Goal: Task Accomplishment & Management: Manage account settings

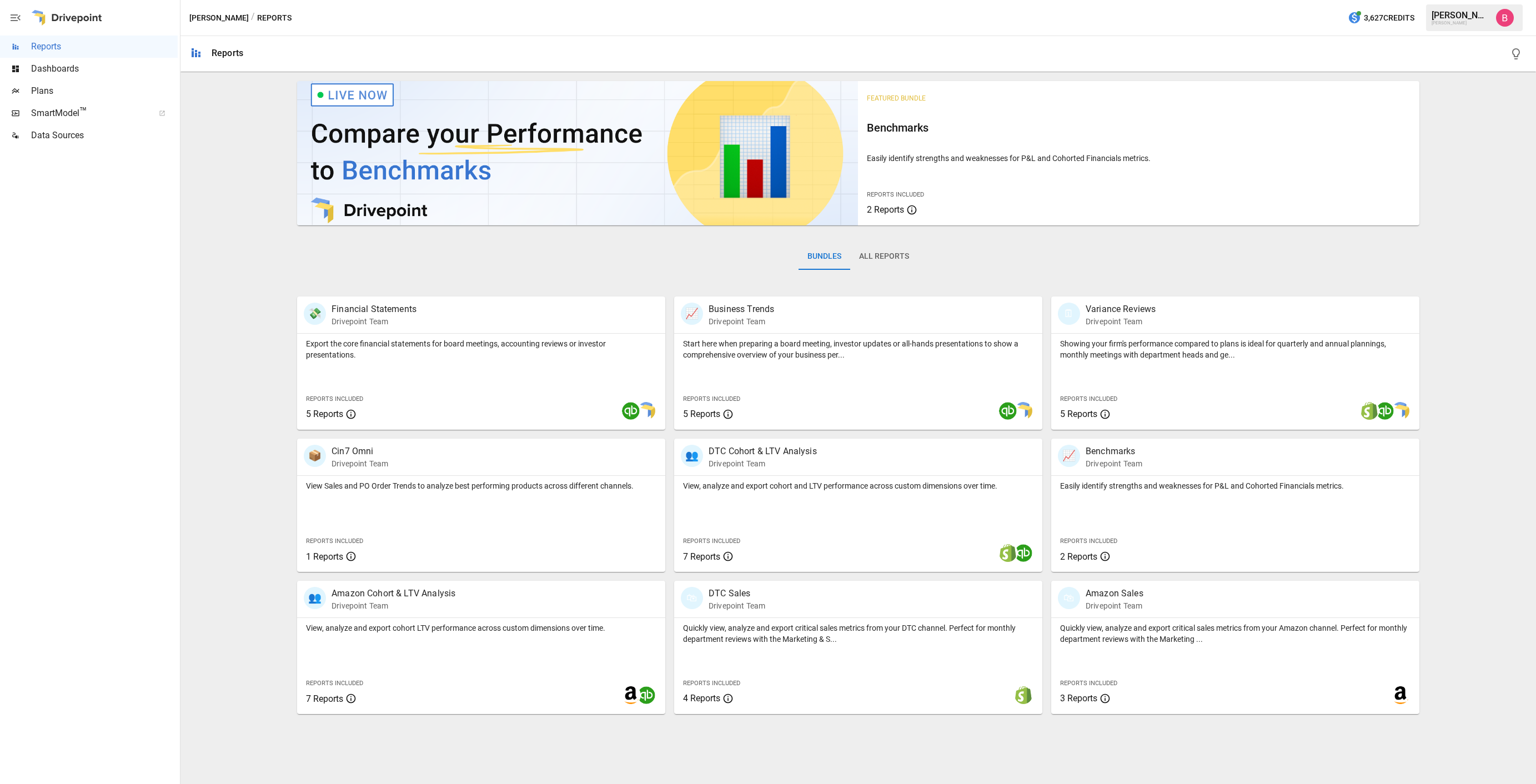
click at [220, 327] on div "Featured Bundle Benchmarks Easily identify strengths and weaknesses for P&L and…" at bounding box center [858, 395] width 1346 height 637
click at [1166, 289] on div "🗓 Variance Reviews Drivepoint Team Showing your firm's performance compared to …" at bounding box center [1230, 358] width 377 height 142
drag, startPoint x: 1179, startPoint y: 230, endPoint x: 1086, endPoint y: 196, distance: 99.0
click at [1179, 230] on div "Featured Bundle Benchmarks Easily identify strengths and weaknesses for P&L and…" at bounding box center [858, 156] width 1122 height 158
click at [74, 83] on div "Plans" at bounding box center [89, 91] width 178 height 22
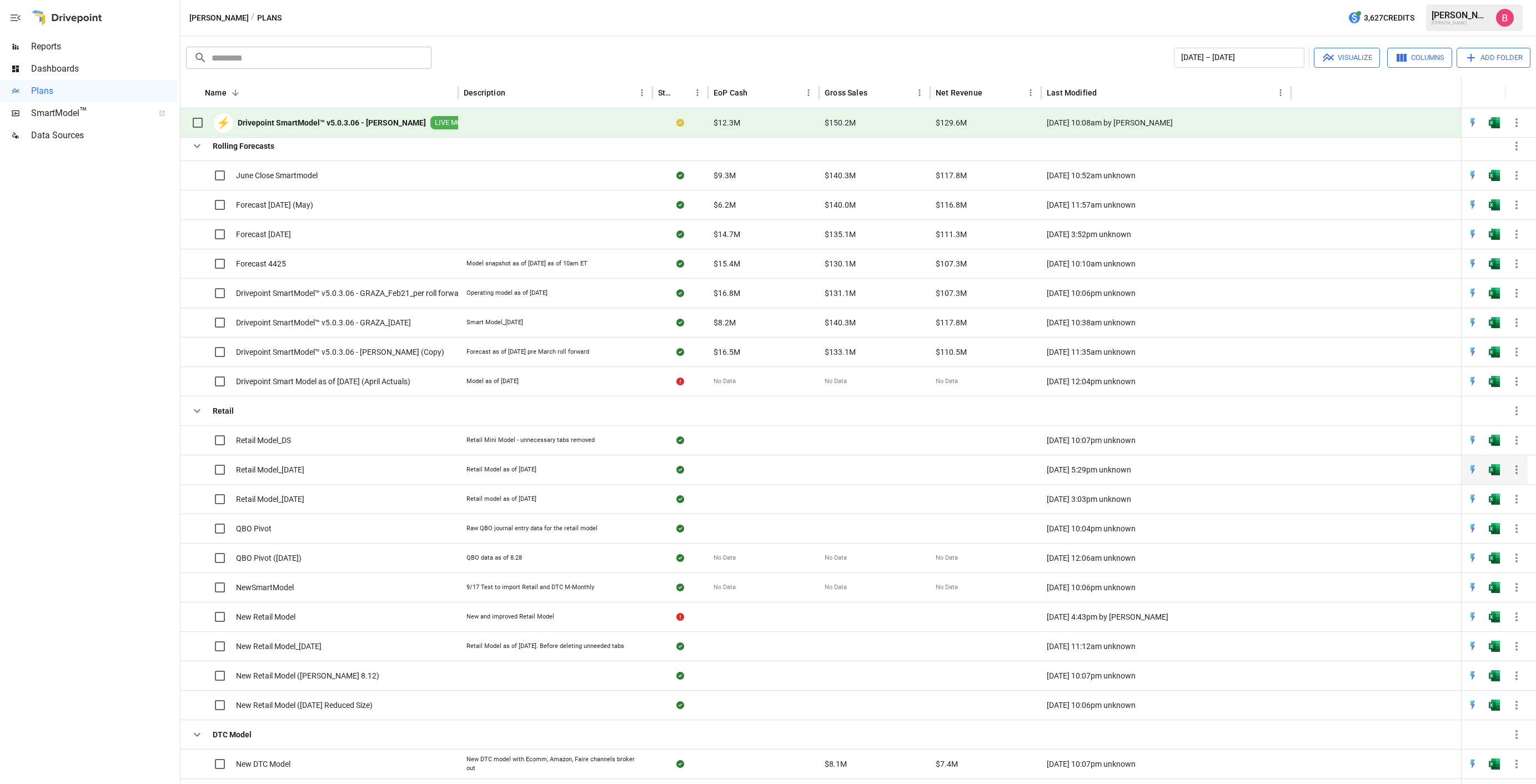
scroll to position [101, 0]
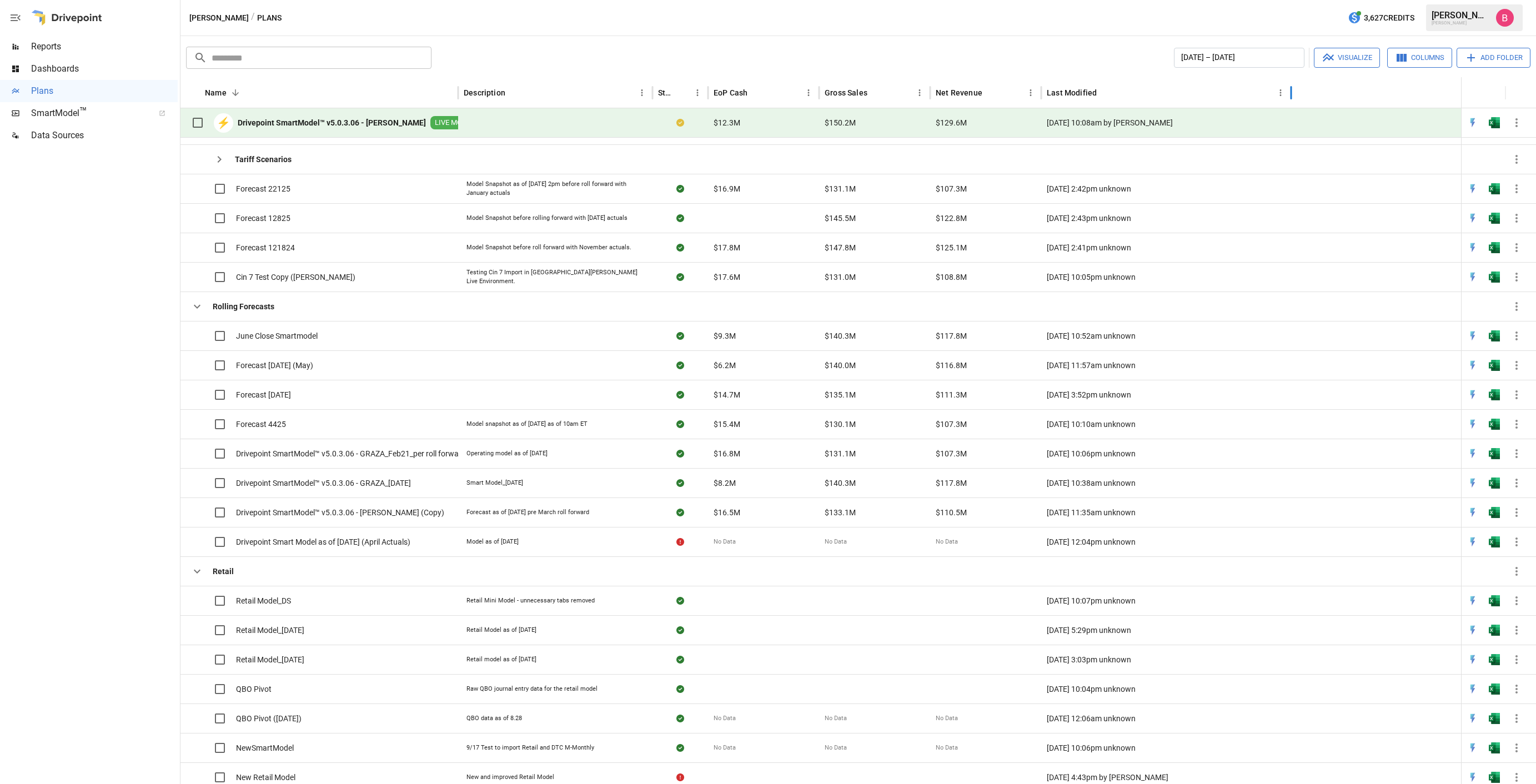
drag, startPoint x: 1143, startPoint y: 91, endPoint x: 1089, endPoint y: 133, distance: 68.4
click at [1143, 91] on div "Last Modified" at bounding box center [1159, 93] width 226 height 30
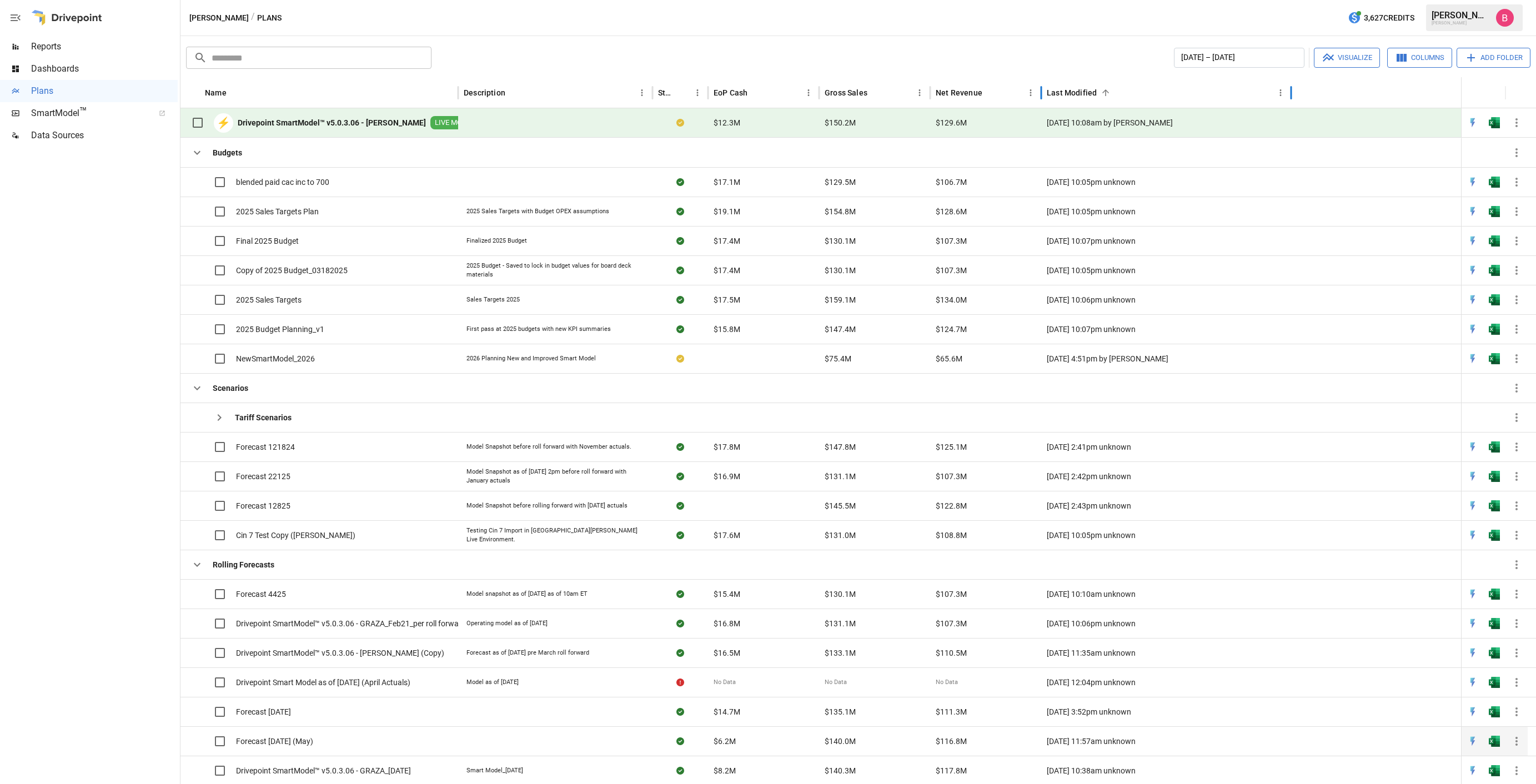
scroll to position [0, 0]
click at [1522, 359] on icon "button" at bounding box center [1516, 358] width 14 height 14
click at [1484, 464] on li "Plan Info" at bounding box center [1475, 463] width 101 height 20
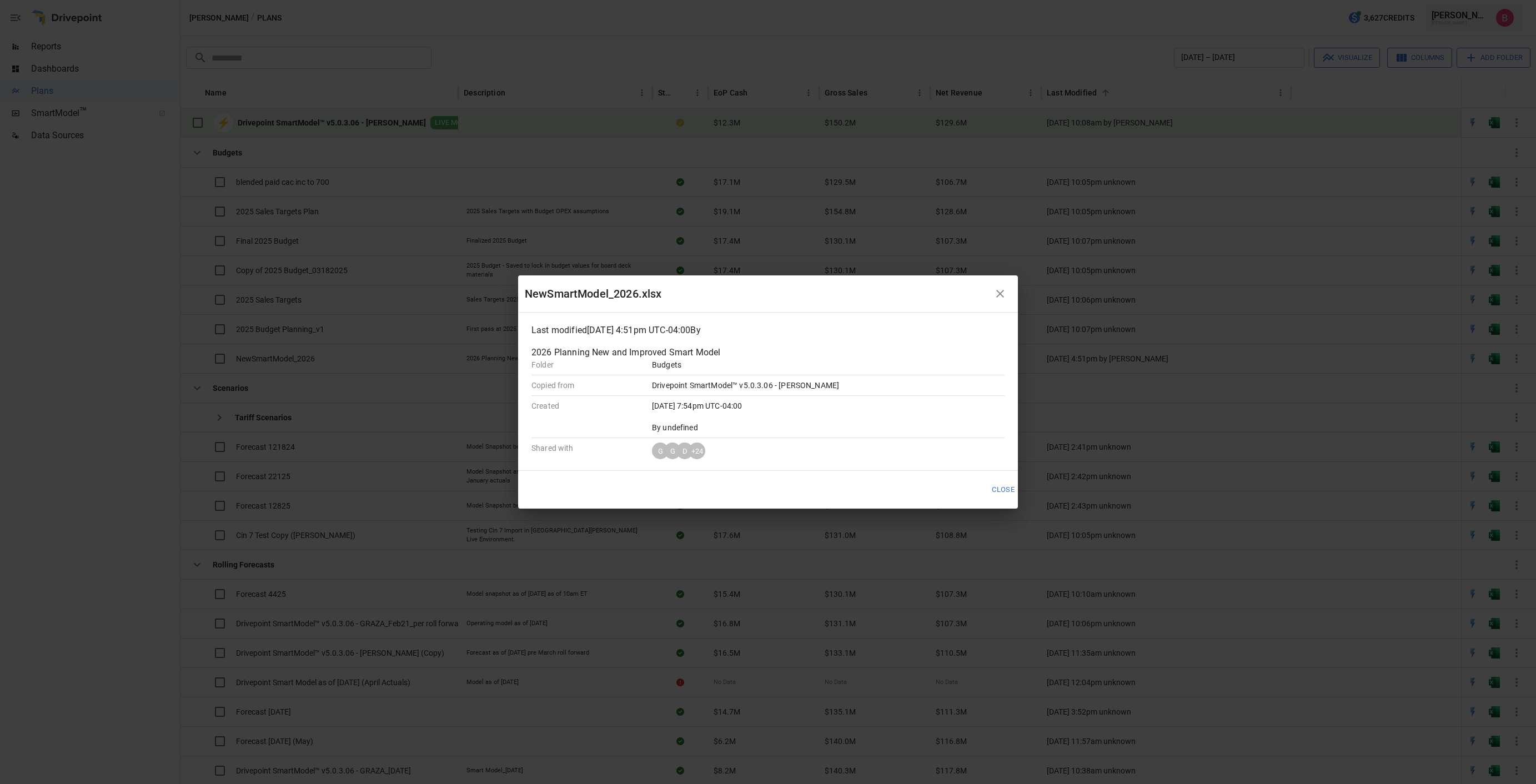
click at [998, 484] on button "Close" at bounding box center [1003, 489] width 38 height 18
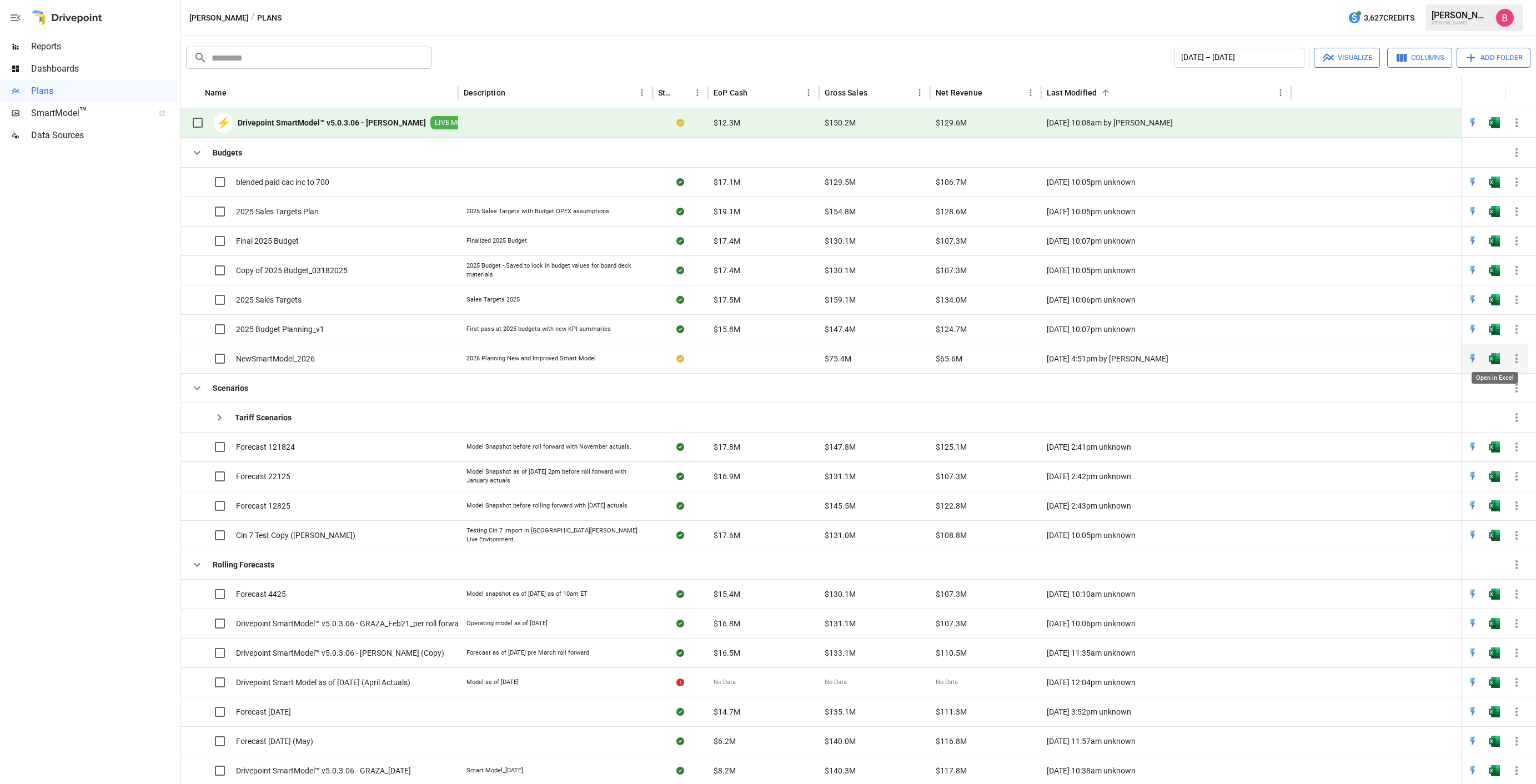
click at [1494, 360] on img "Open in Excel" at bounding box center [1495, 359] width 11 height 11
click at [17, 21] on icon "button" at bounding box center [15, 18] width 10 height 6
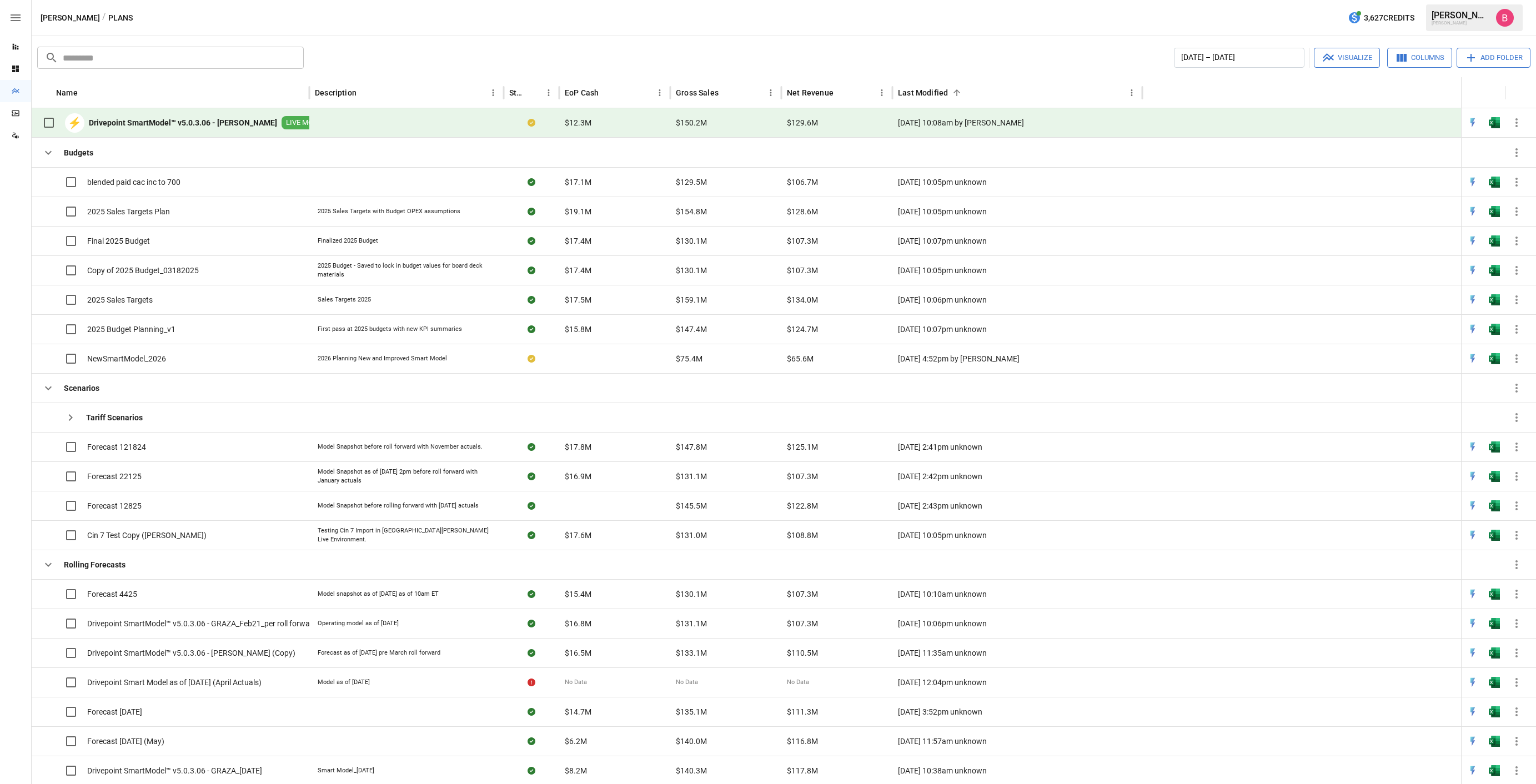
click at [17, 21] on icon "button" at bounding box center [15, 18] width 10 height 6
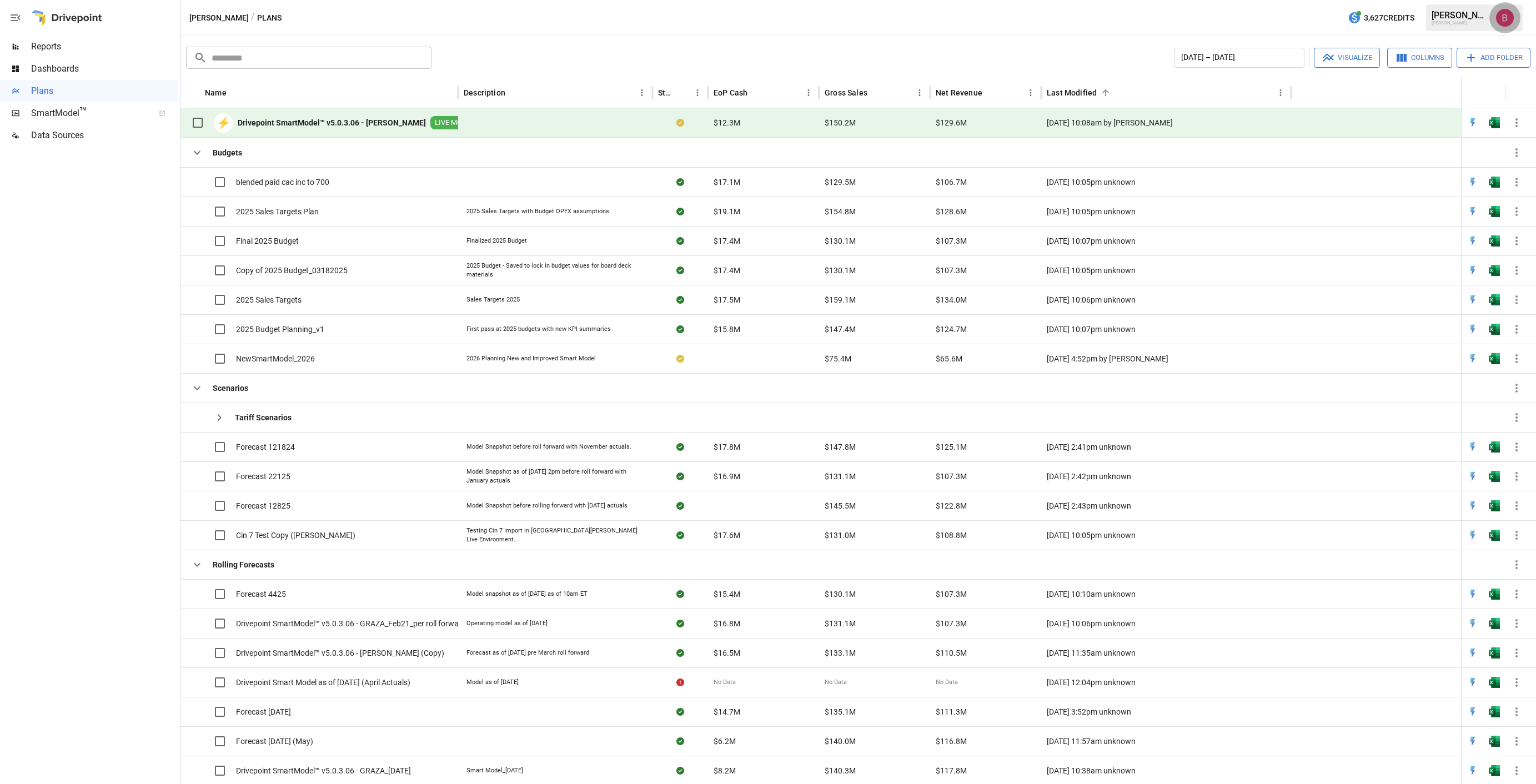
click at [1503, 20] on img "Benny Fellows" at bounding box center [1505, 18] width 18 height 18
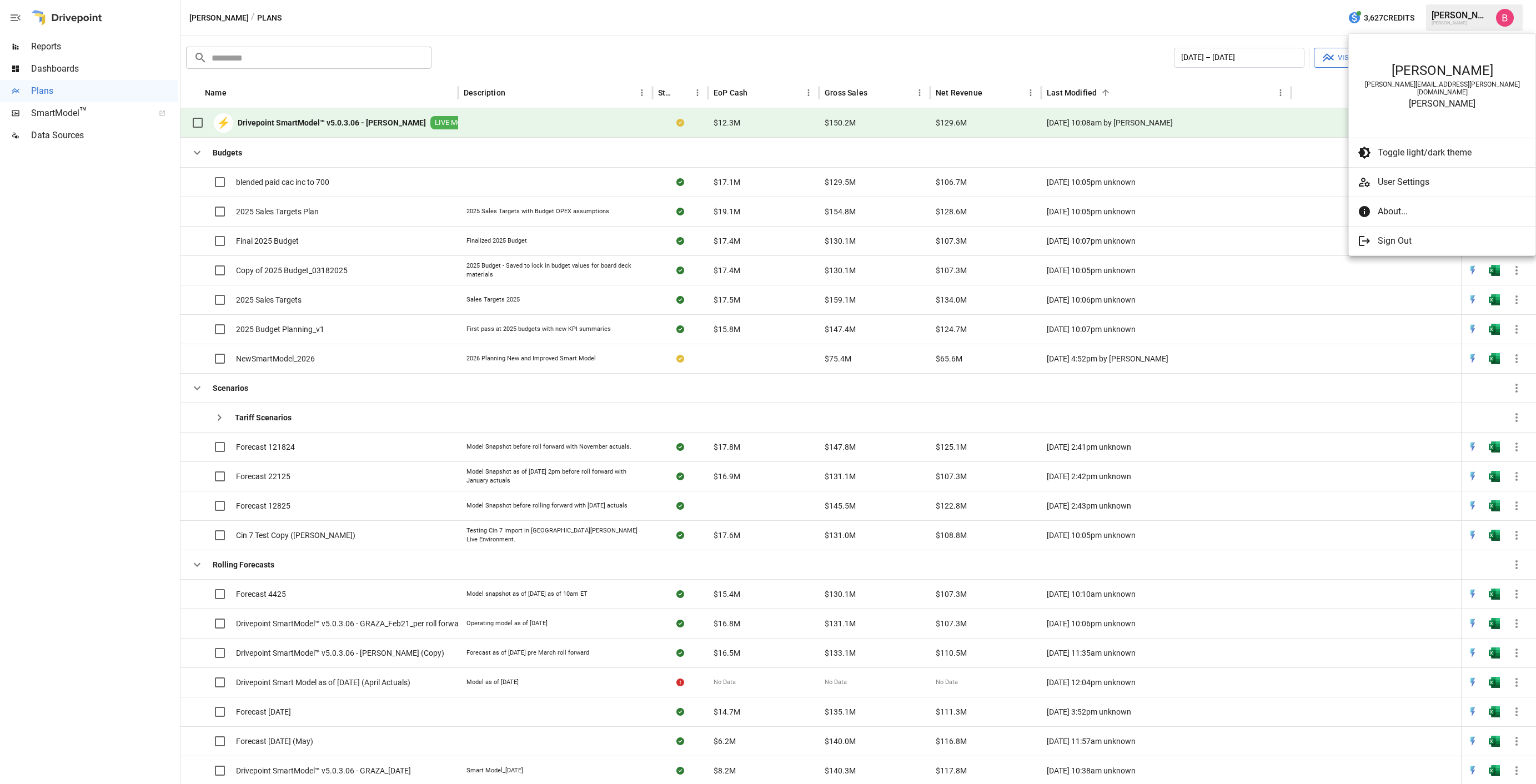
click at [1412, 175] on span "User Settings" at bounding box center [1451, 182] width 148 height 14
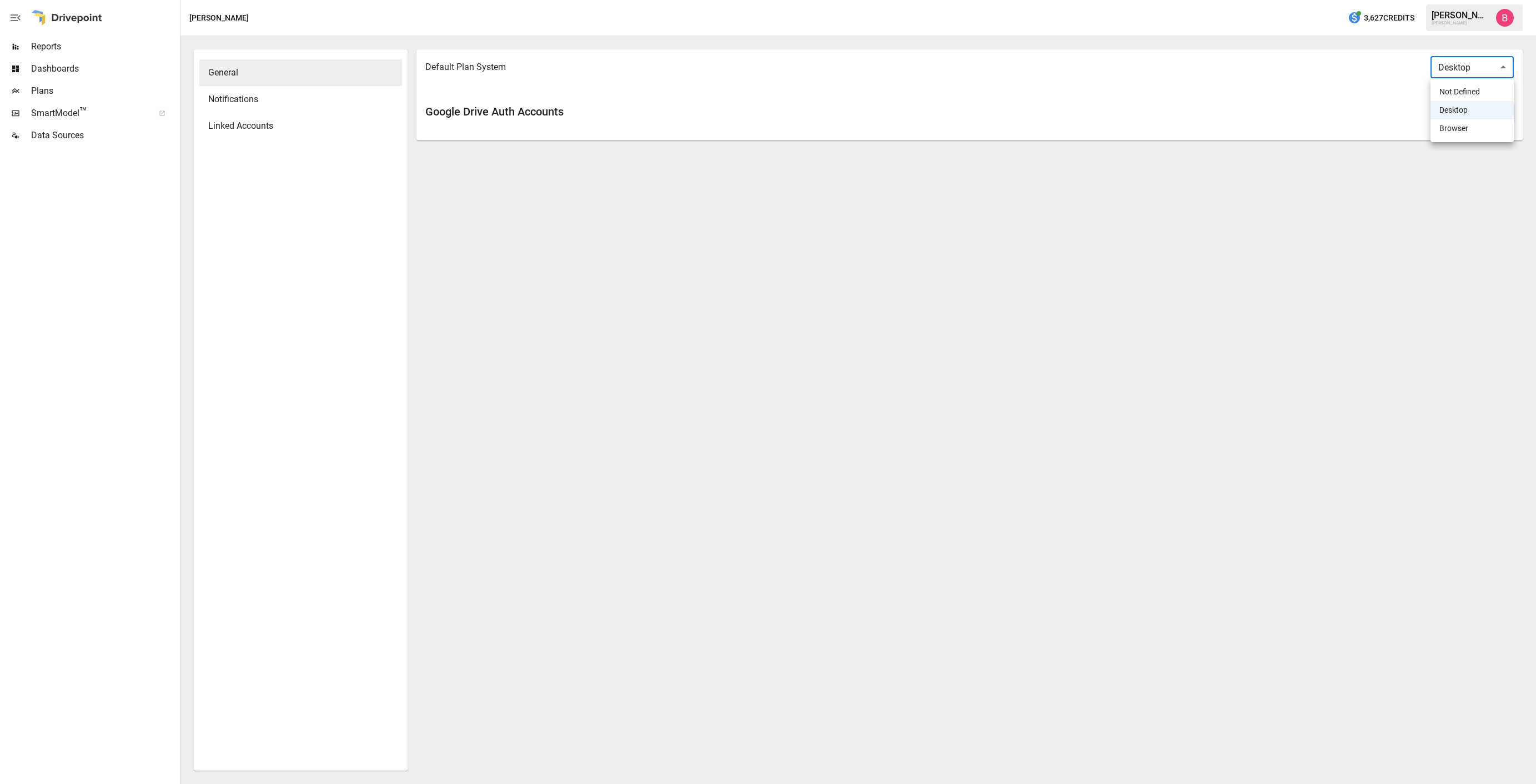
click at [1505, 0] on body "Reports Dashboards Plans SmartModel ™ Data Sources [PERSON_NAME] 3,627 Credits …" at bounding box center [768, 0] width 1536 height 0
click at [1502, 64] on div at bounding box center [768, 392] width 1536 height 784
click at [255, 100] on span "Notifications" at bounding box center [301, 99] width 185 height 14
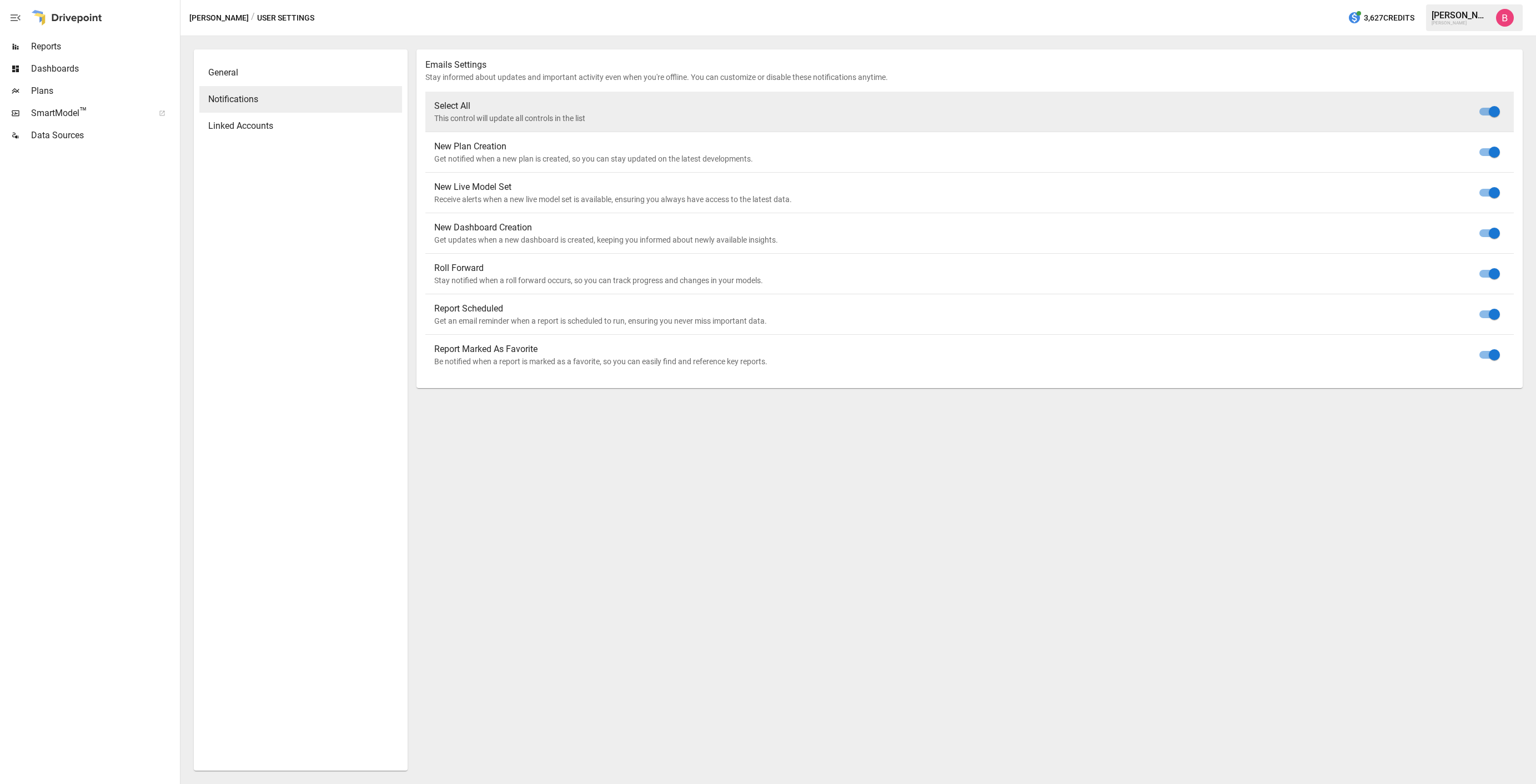
click at [291, 76] on span "General" at bounding box center [301, 73] width 185 height 14
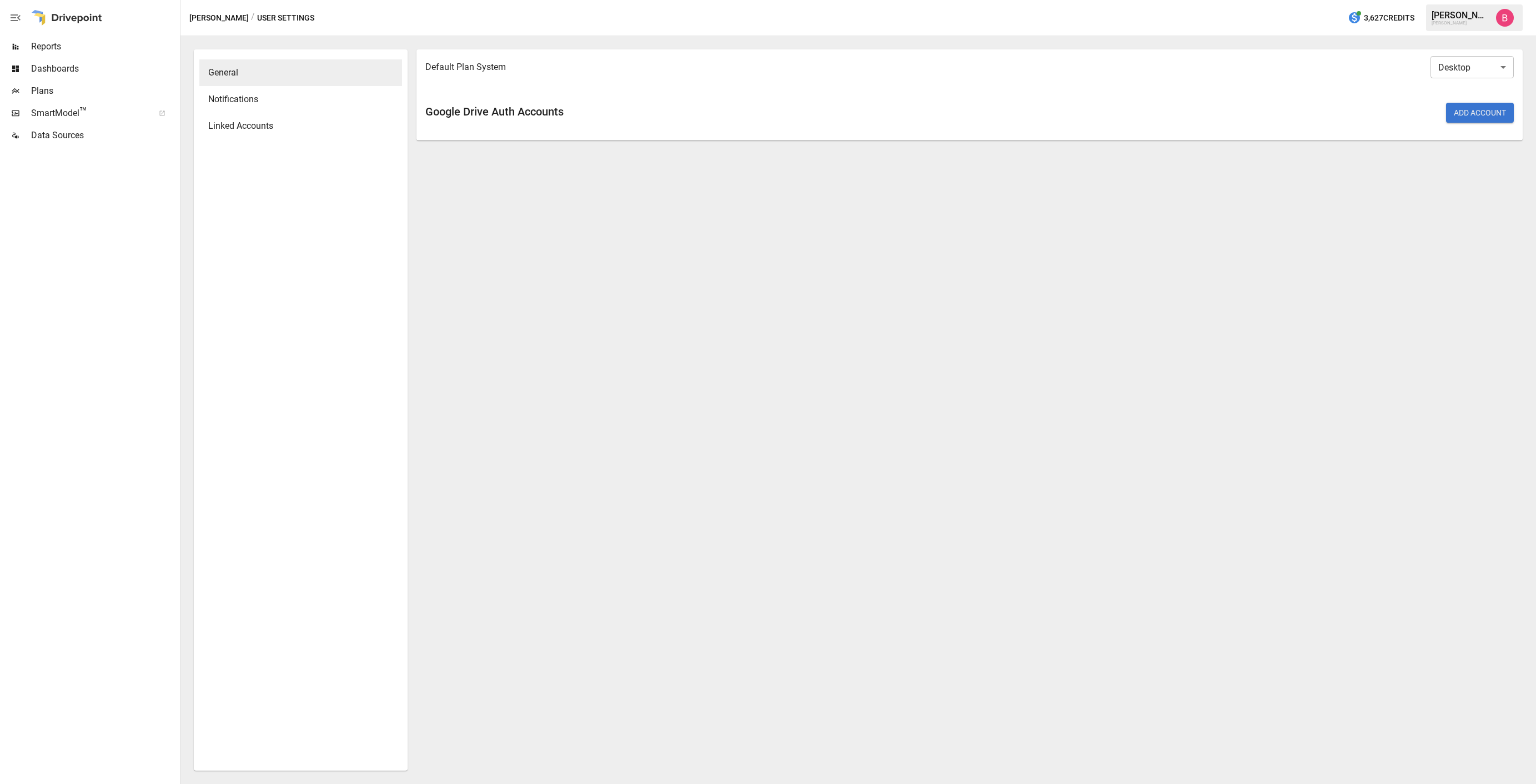
click at [302, 114] on div "Linked Accounts" at bounding box center [301, 125] width 203 height 26
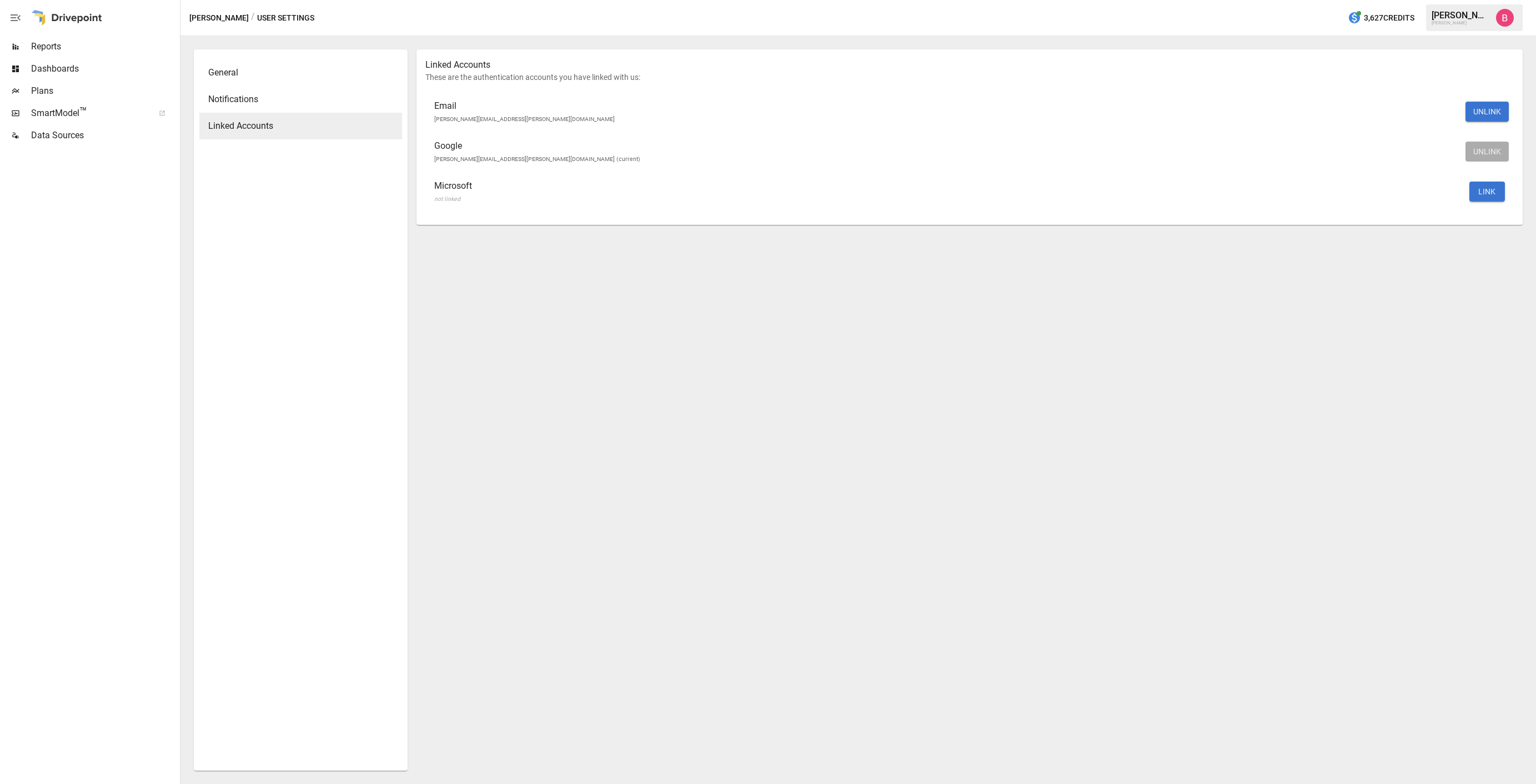
click at [308, 93] on span "Notifications" at bounding box center [301, 99] width 185 height 14
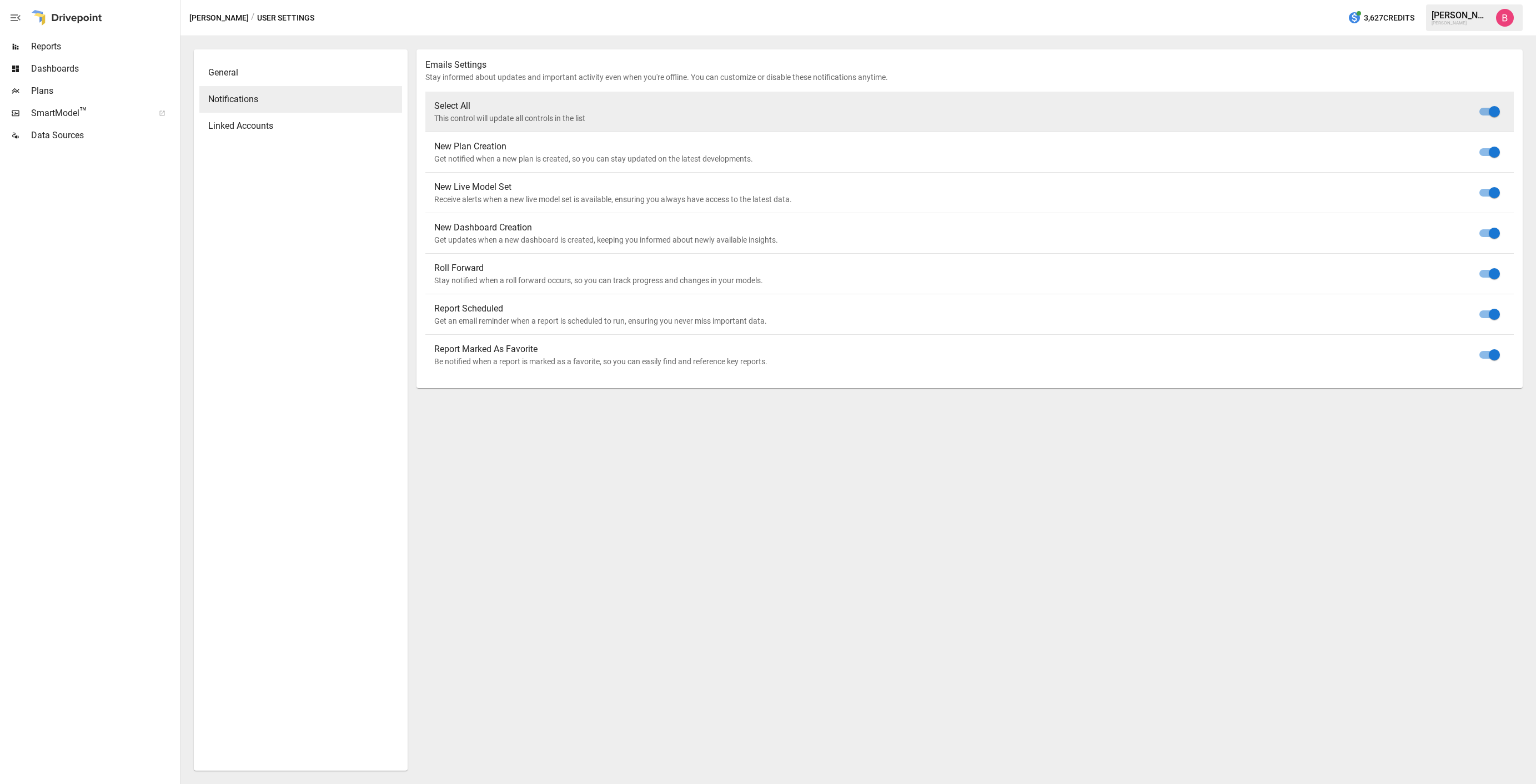
click at [312, 160] on div "General Notifications Linked Accounts" at bounding box center [301, 410] width 203 height 710
click at [273, 81] on div "General" at bounding box center [301, 72] width 203 height 26
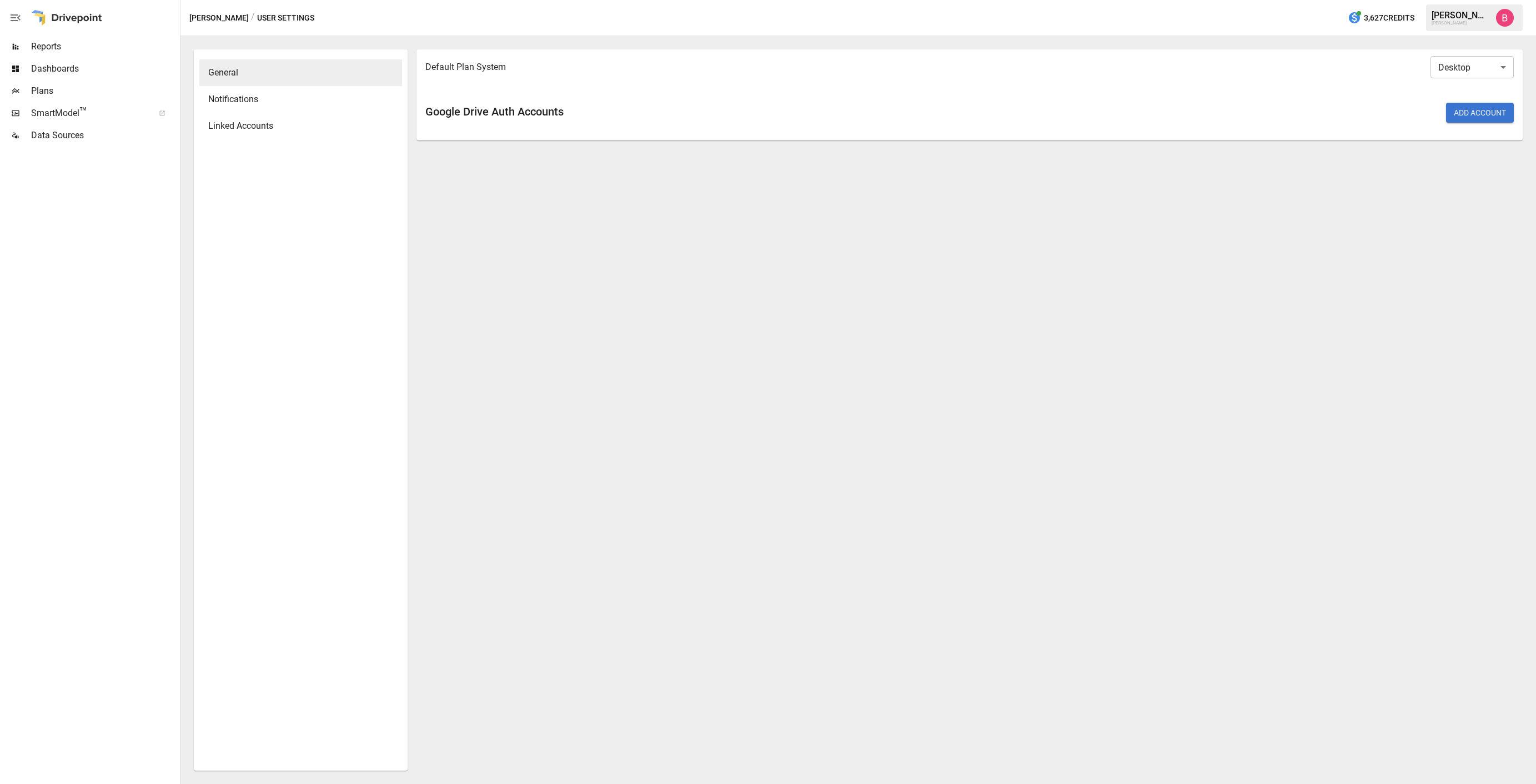
drag, startPoint x: 1362, startPoint y: 432, endPoint x: 1518, endPoint y: 404, distance: 158.5
click at [1362, 432] on div "Default Plan System Desktop ******* ​ Google Drive Auth Accounts Add Account" at bounding box center [969, 410] width 1106 height 721
drag, startPoint x: 528, startPoint y: 769, endPoint x: 489, endPoint y: 773, distance: 39.2
click at [528, 769] on div "Default Plan System Desktop ******* ​ Google Drive Auth Accounts Add Account" at bounding box center [969, 410] width 1106 height 721
click at [1447, 211] on div "Default Plan System Desktop ******* ​ Google Drive Auth Accounts Add Account" at bounding box center [969, 410] width 1106 height 721
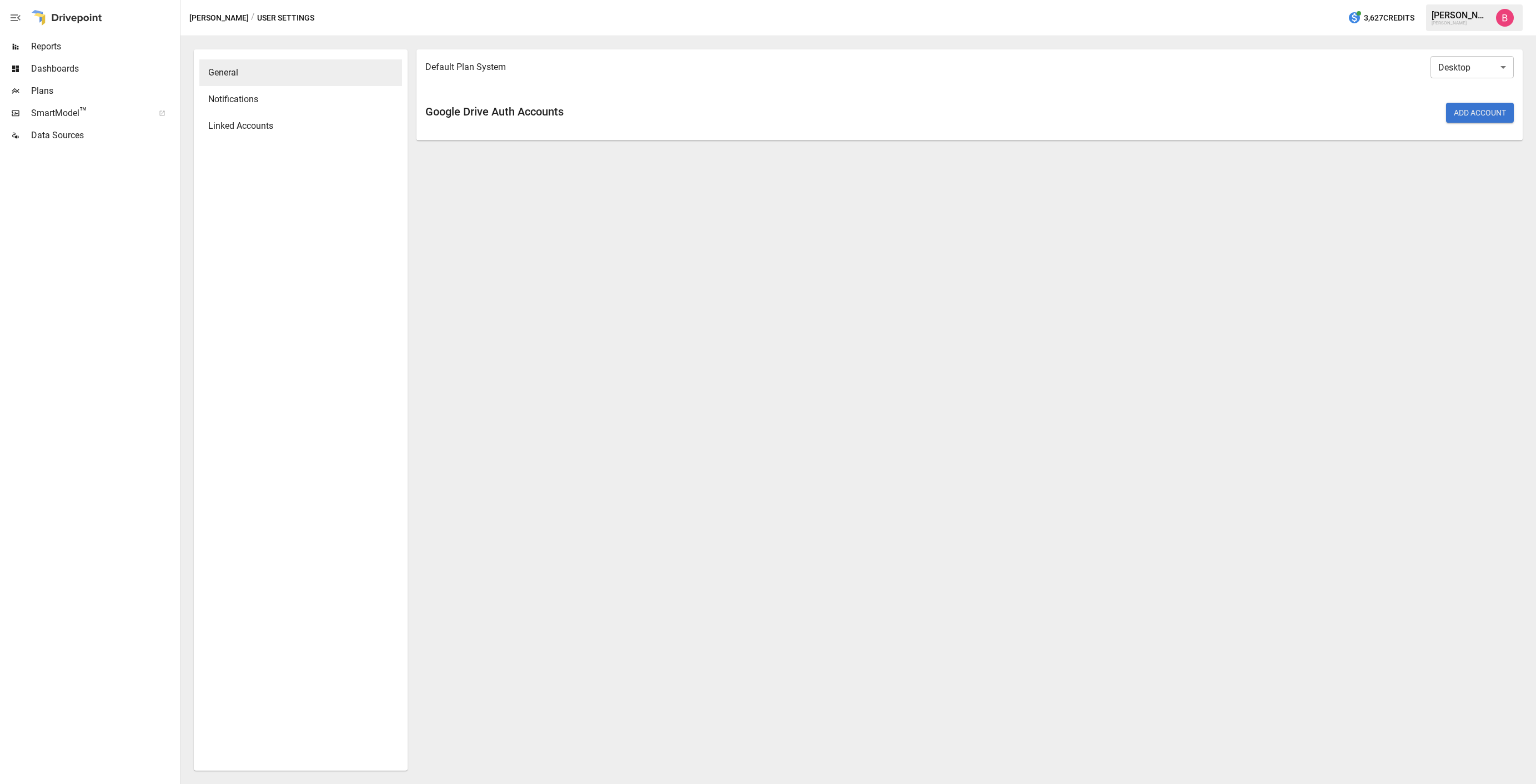
click at [90, 92] on span "Plans" at bounding box center [105, 91] width 147 height 14
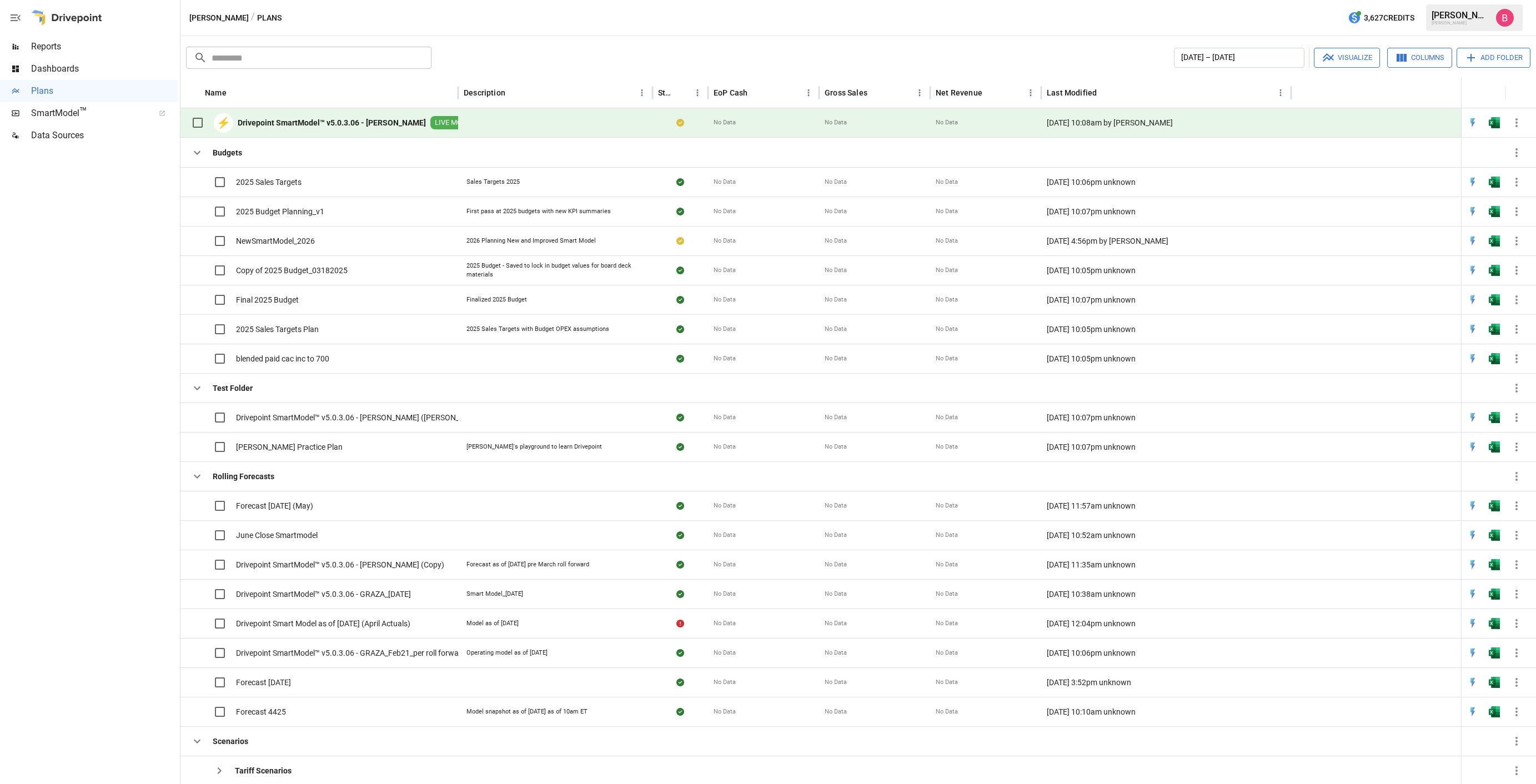
click at [1505, 18] on img "Benny Fellows" at bounding box center [1505, 18] width 18 height 18
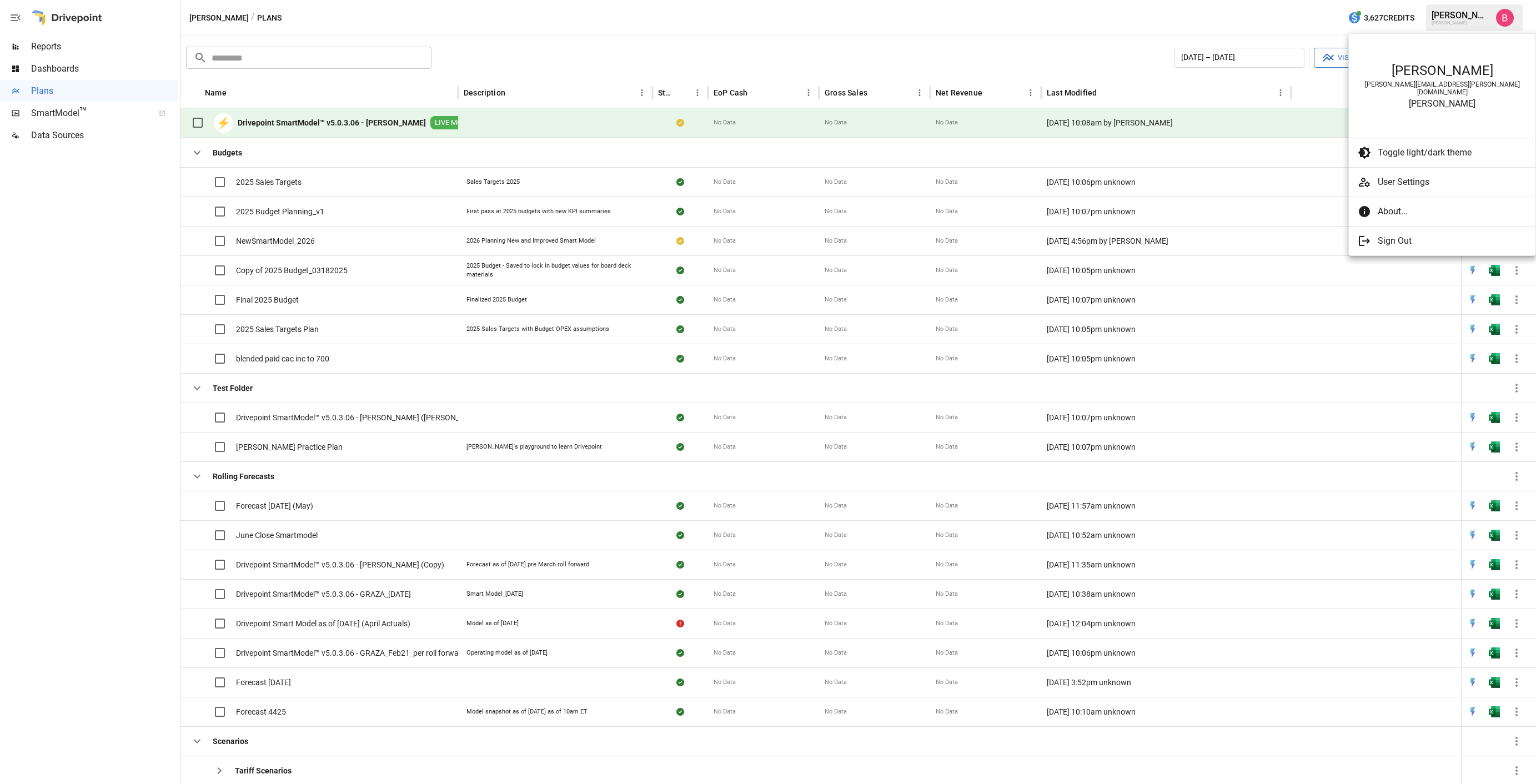
click at [1431, 205] on span "About..." at bounding box center [1447, 211] width 140 height 14
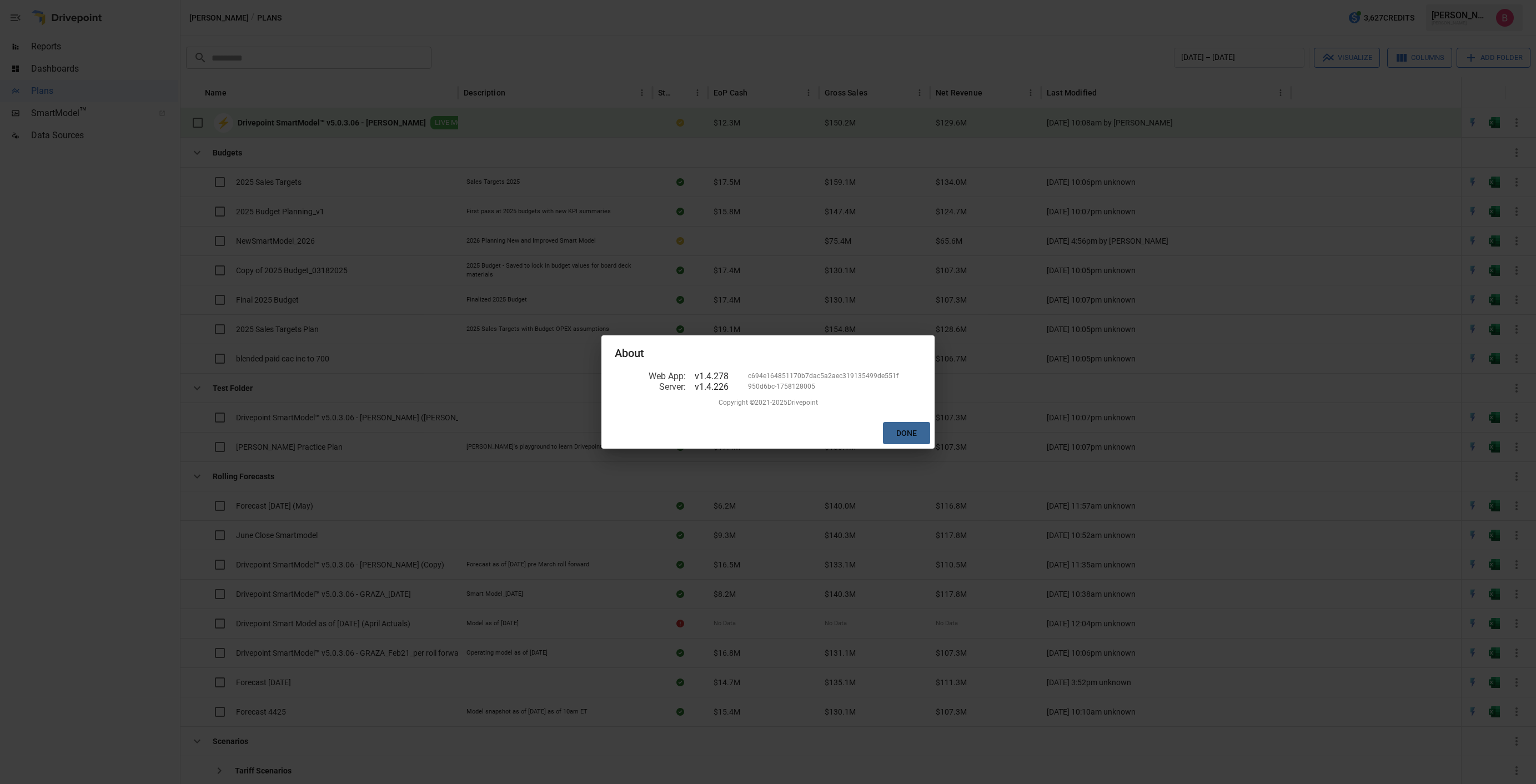
click at [914, 435] on button "Done" at bounding box center [906, 433] width 47 height 23
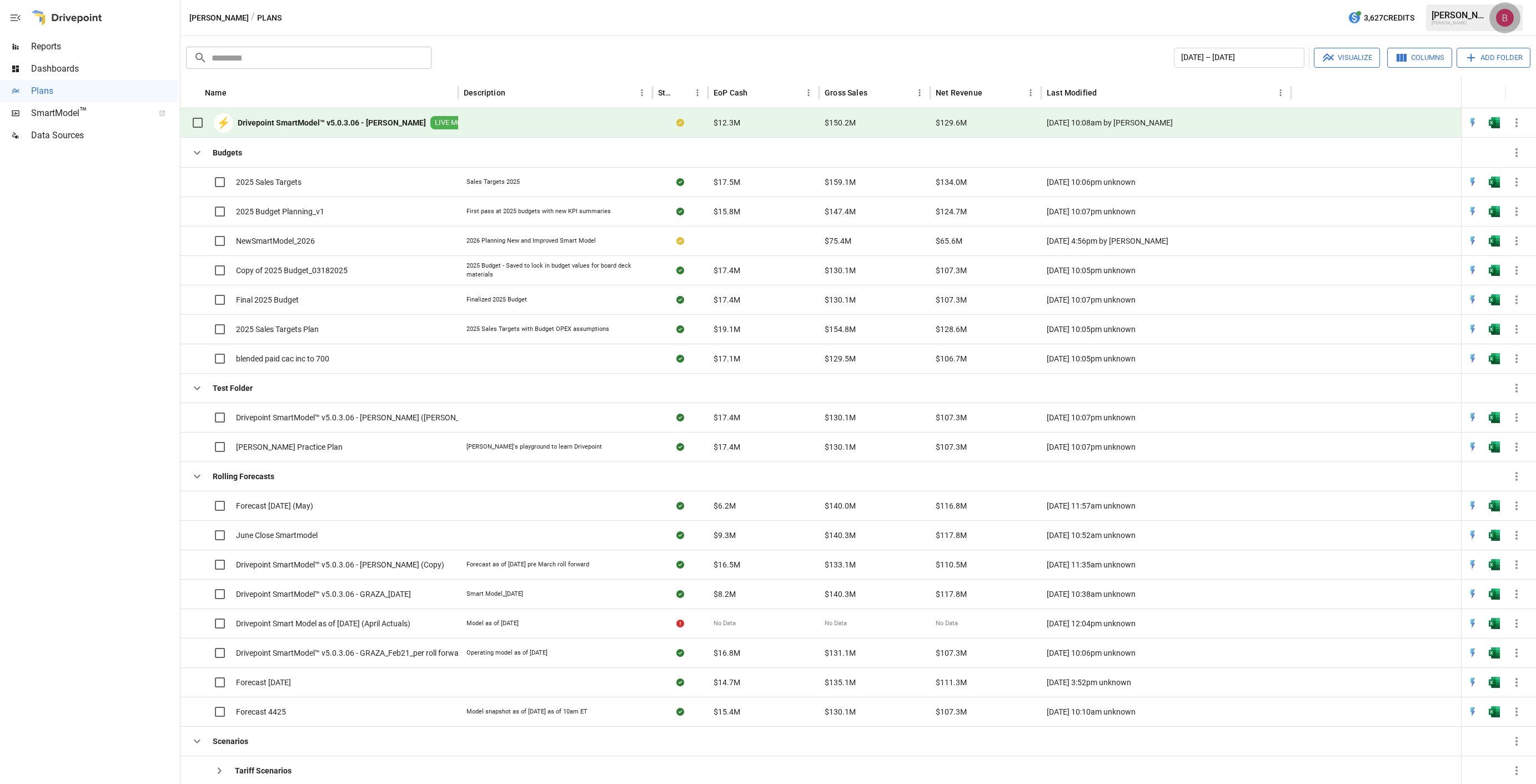
click at [1505, 19] on img "Benny Fellows" at bounding box center [1505, 18] width 18 height 18
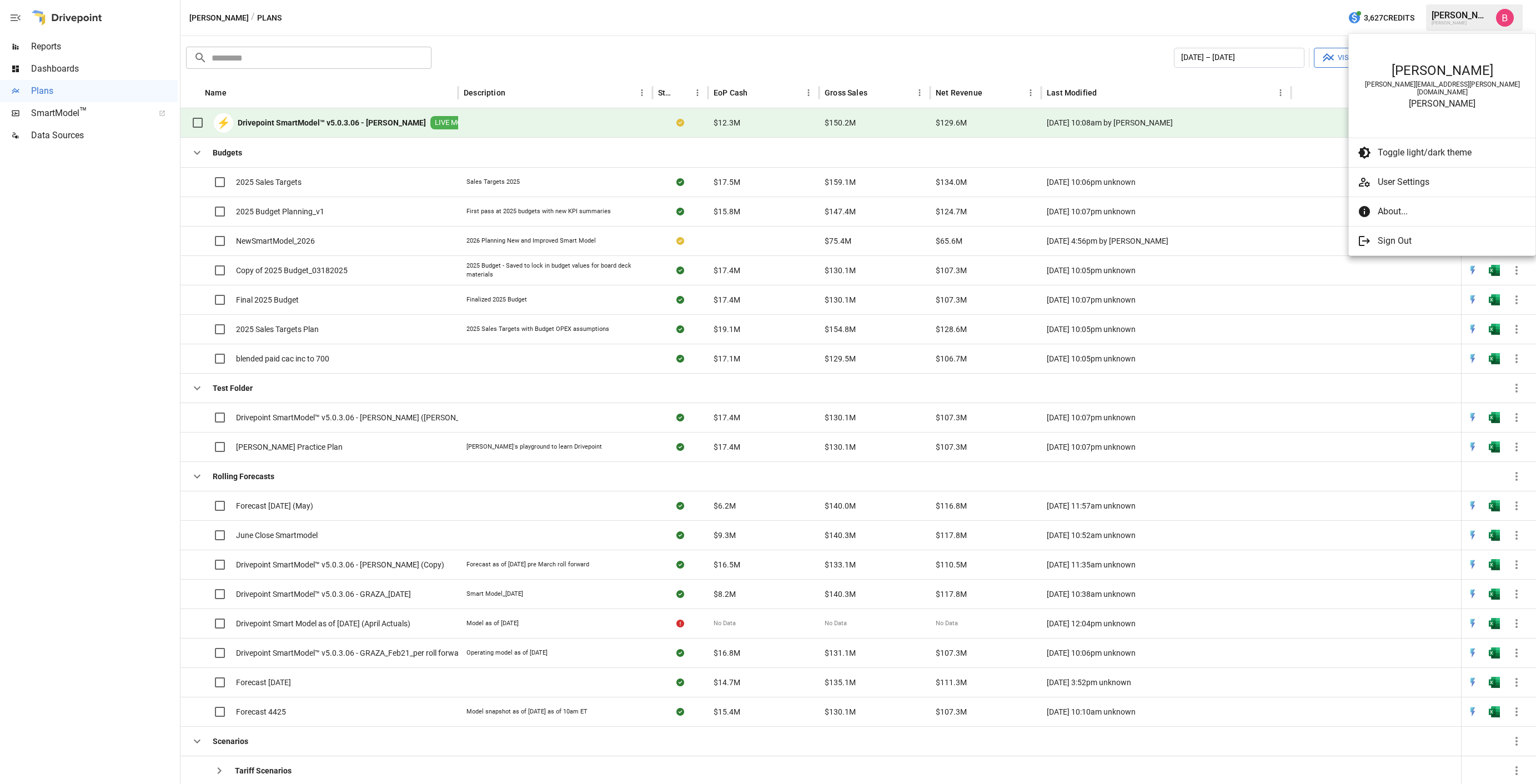
click at [1289, 33] on div at bounding box center [768, 392] width 1536 height 784
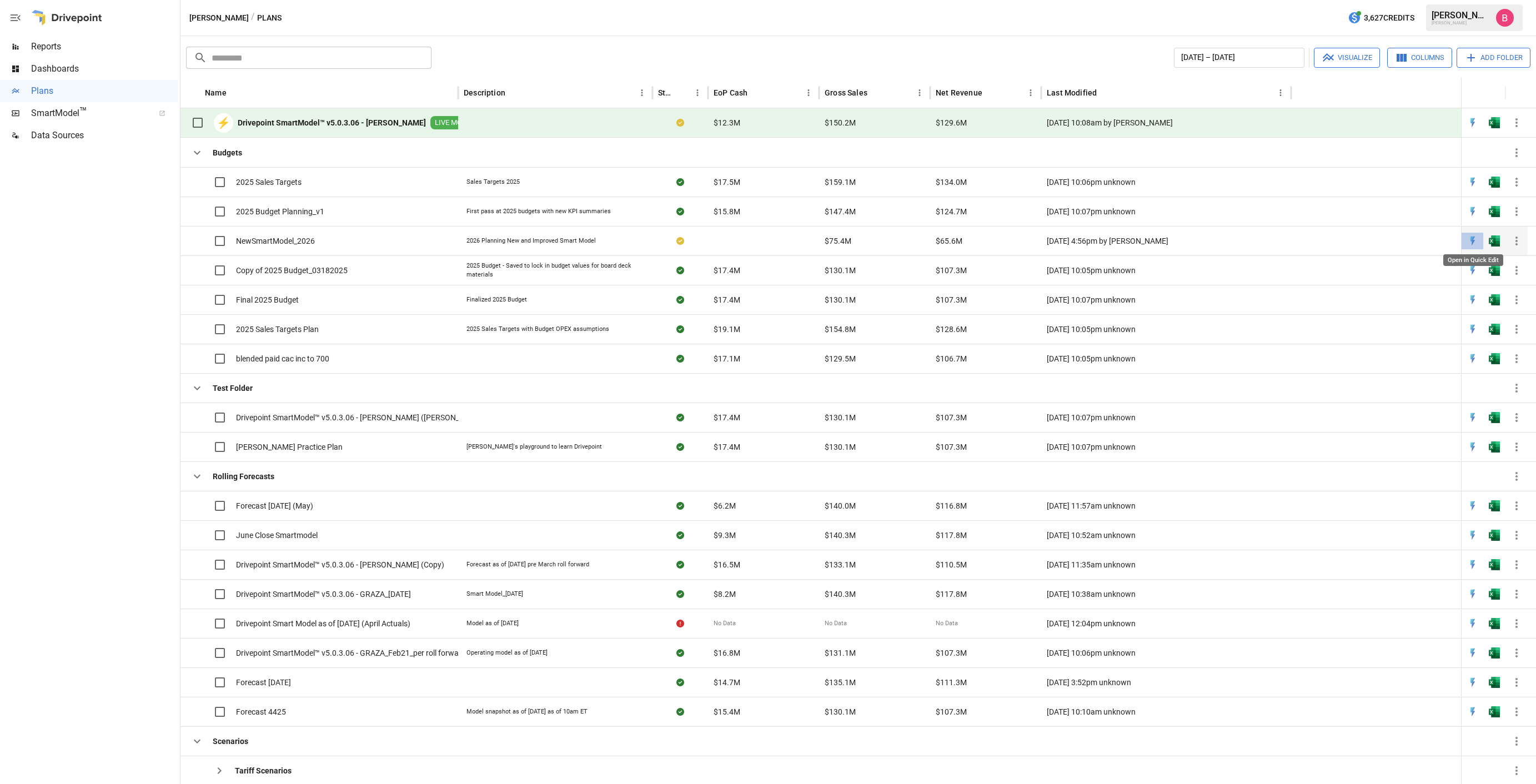
click at [1472, 238] on img "Open in Quick Edit" at bounding box center [1472, 241] width 11 height 11
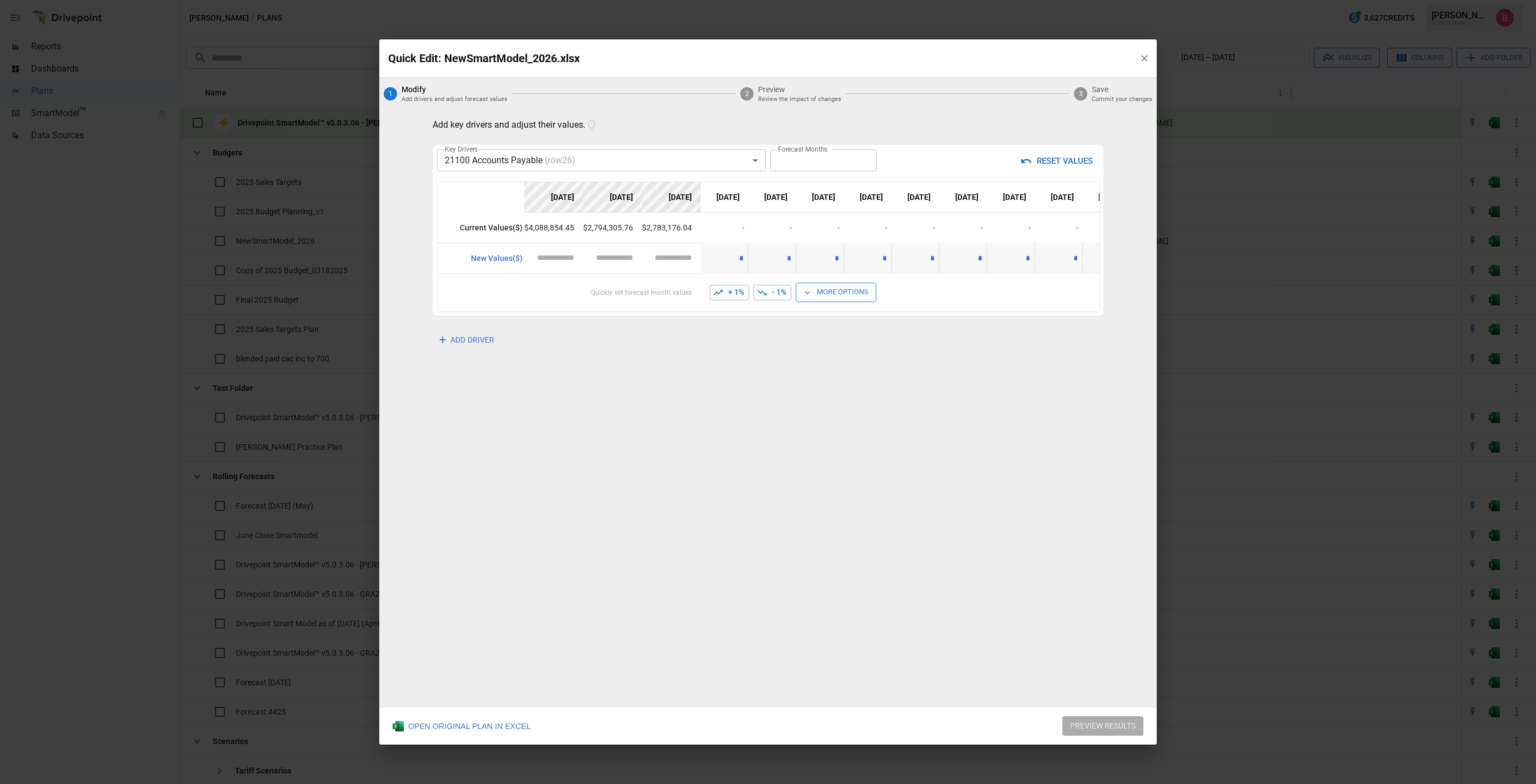
click at [1147, 59] on icon "button" at bounding box center [1144, 58] width 11 height 11
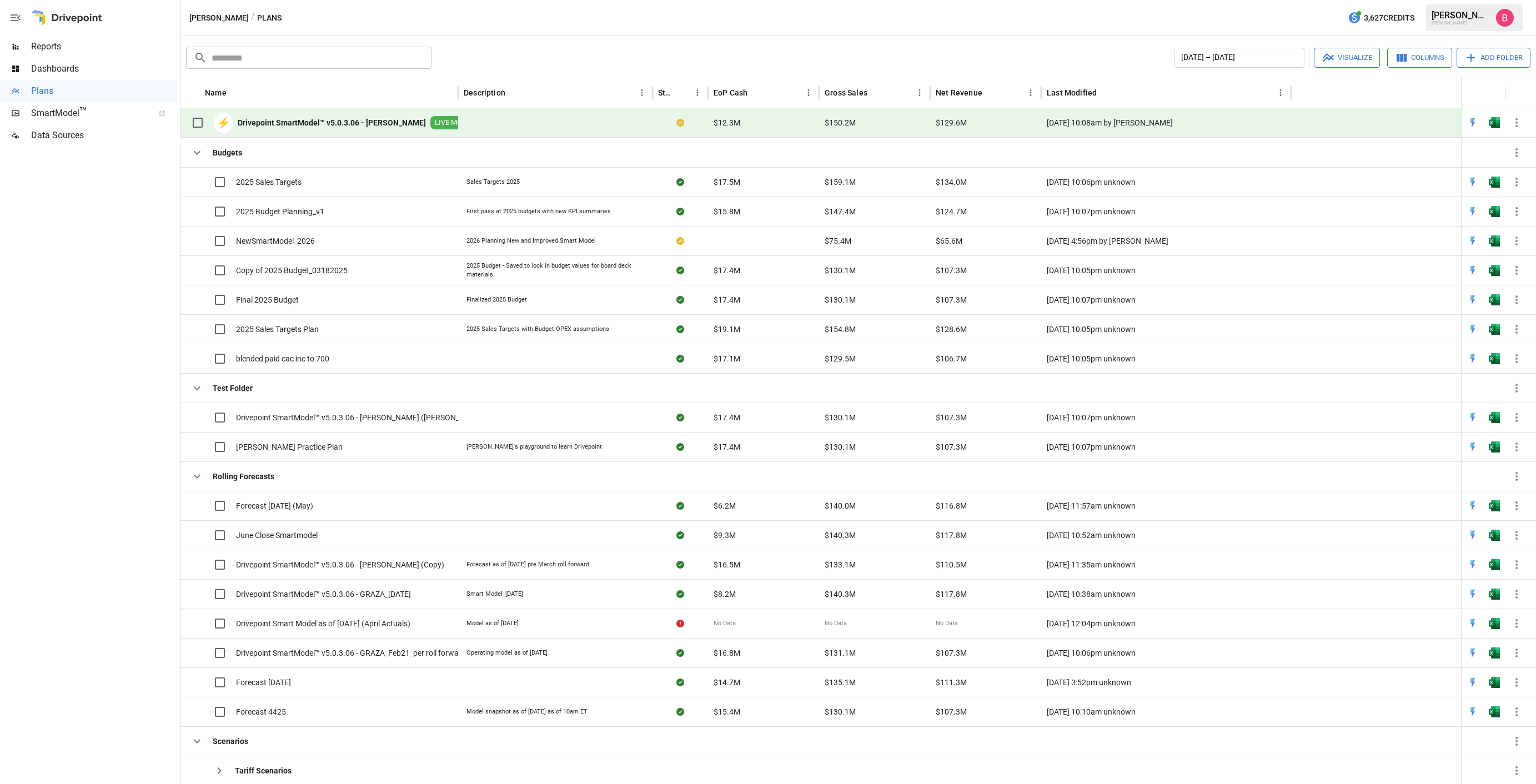
click at [1424, 93] on div at bounding box center [1376, 93] width 170 height 31
click at [1494, 243] on img "Open in Excel" at bounding box center [1495, 241] width 11 height 11
click at [98, 77] on div "Dashboards" at bounding box center [89, 69] width 178 height 22
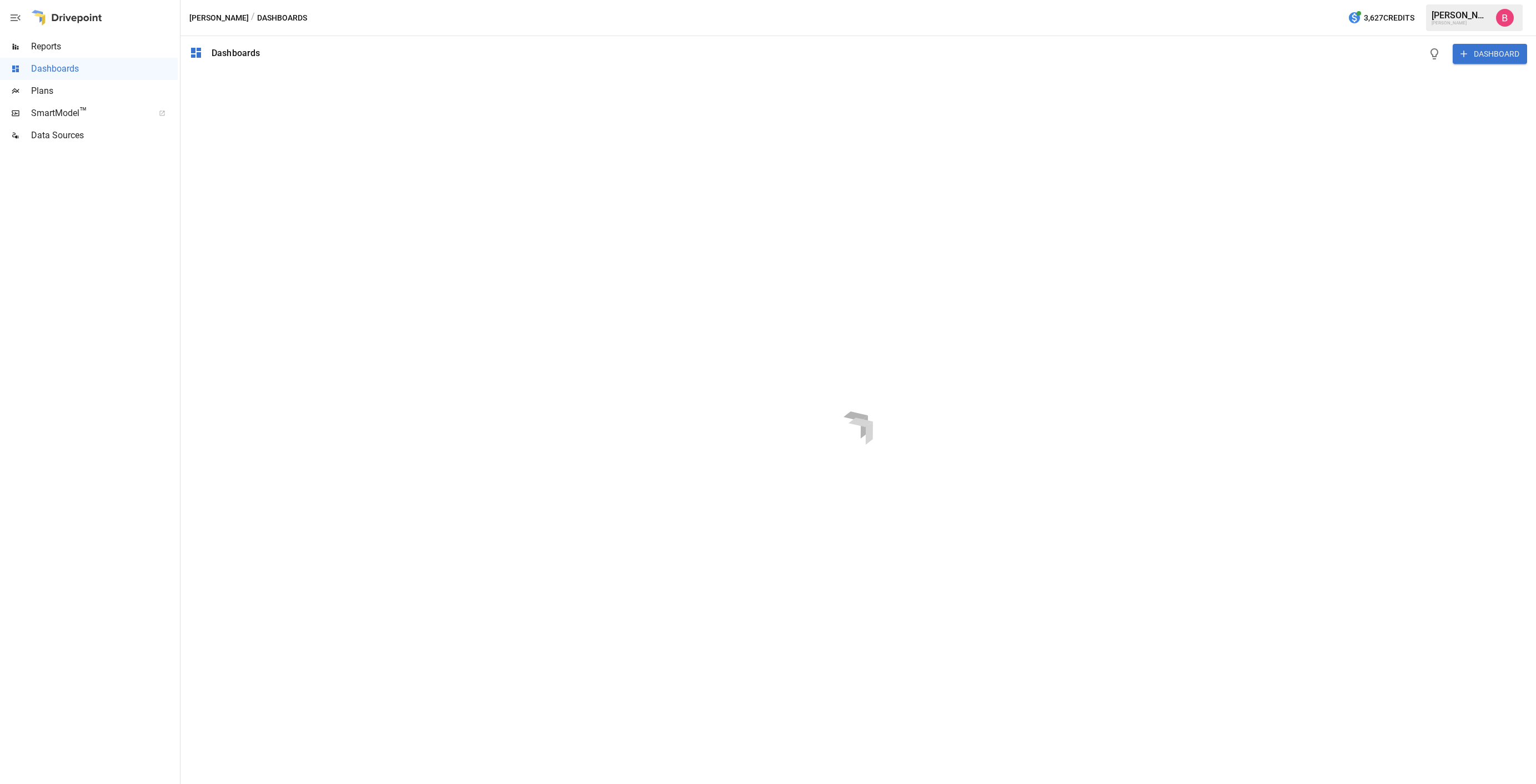
click at [116, 127] on div "Data Sources" at bounding box center [89, 136] width 178 height 22
click at [88, 51] on span "Reports" at bounding box center [105, 46] width 147 height 14
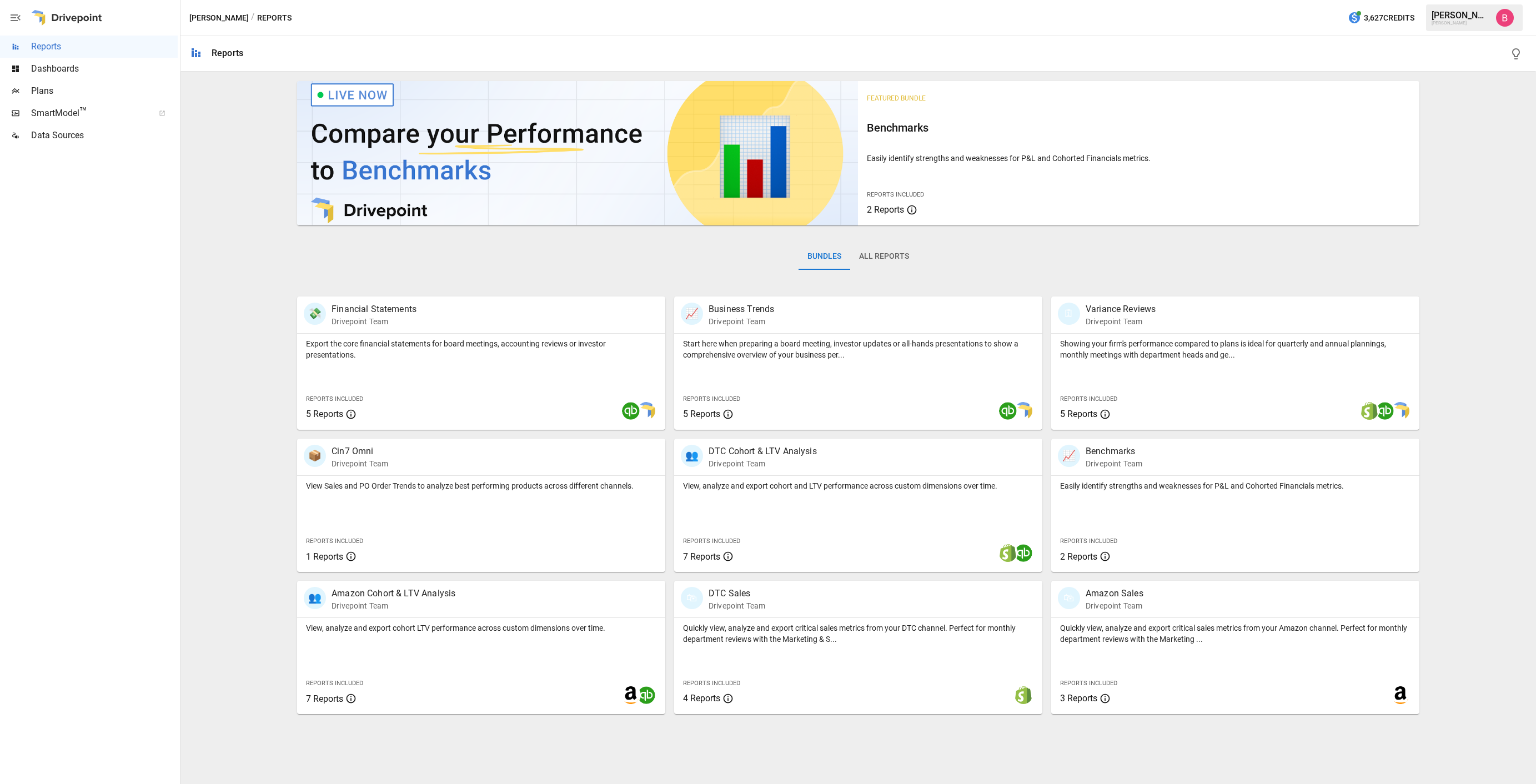
click at [22, 21] on button "button" at bounding box center [15, 18] width 31 height 36
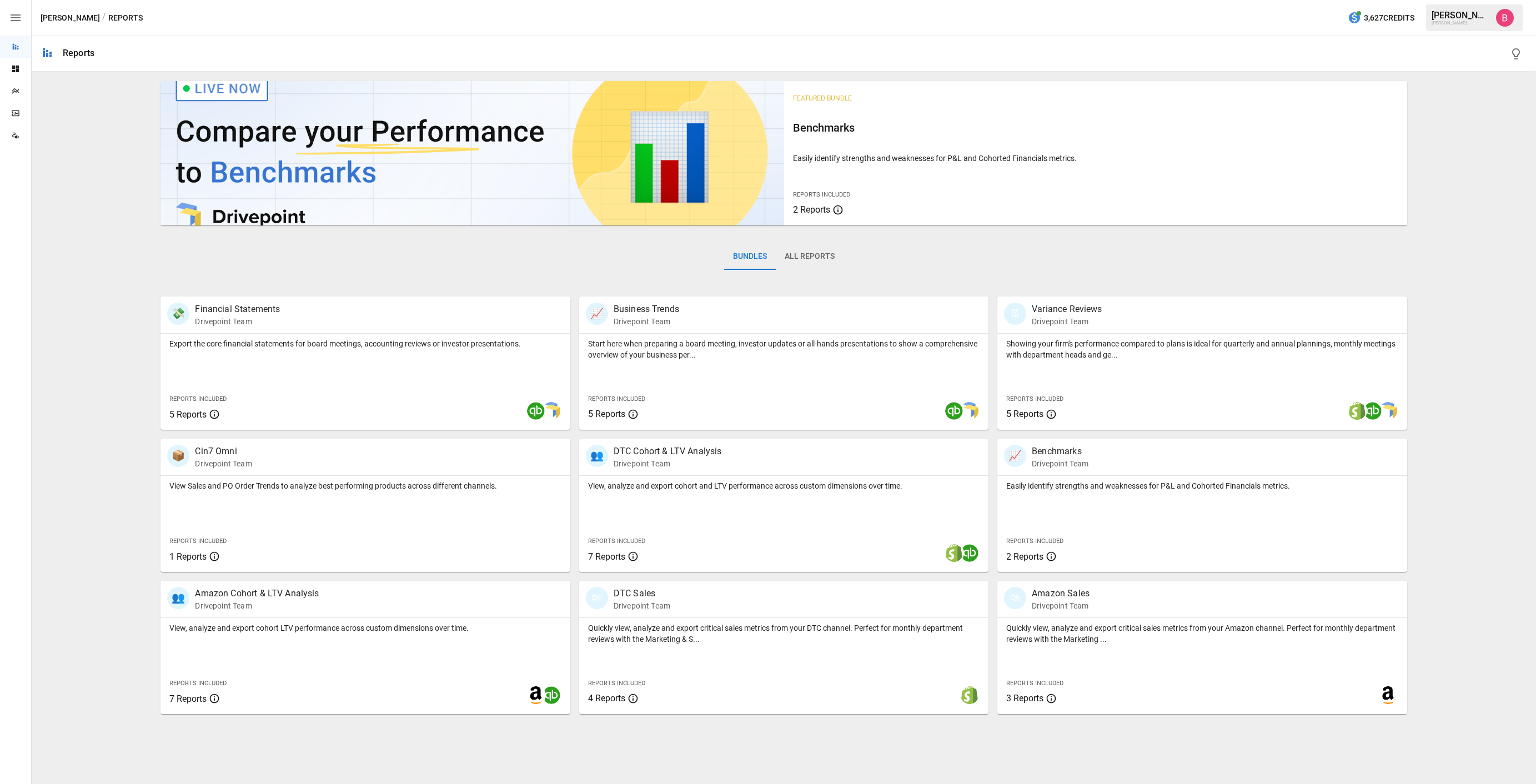
click at [20, 21] on icon "button" at bounding box center [15, 18] width 10 height 6
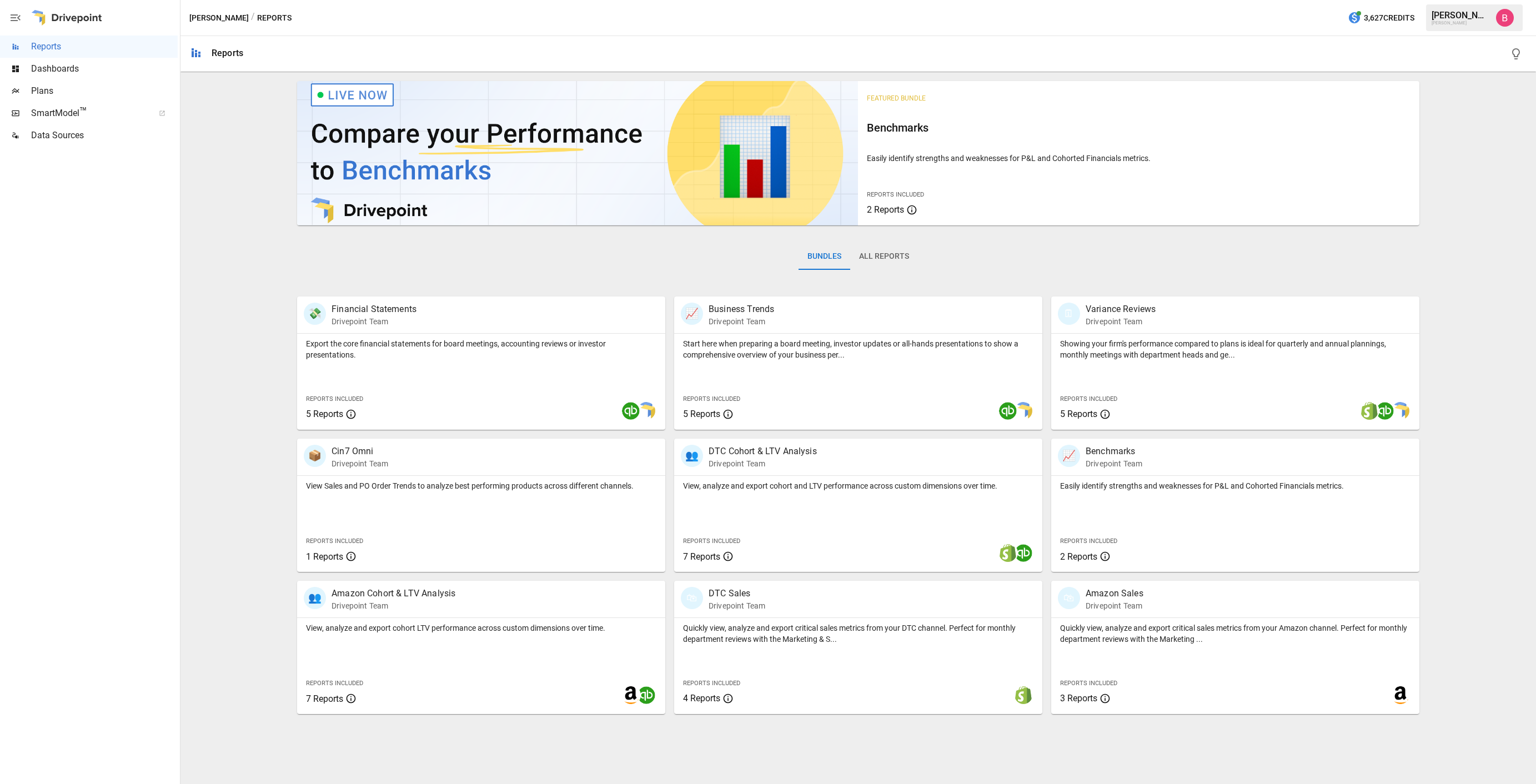
click at [20, 21] on icon "button" at bounding box center [15, 18] width 14 height 14
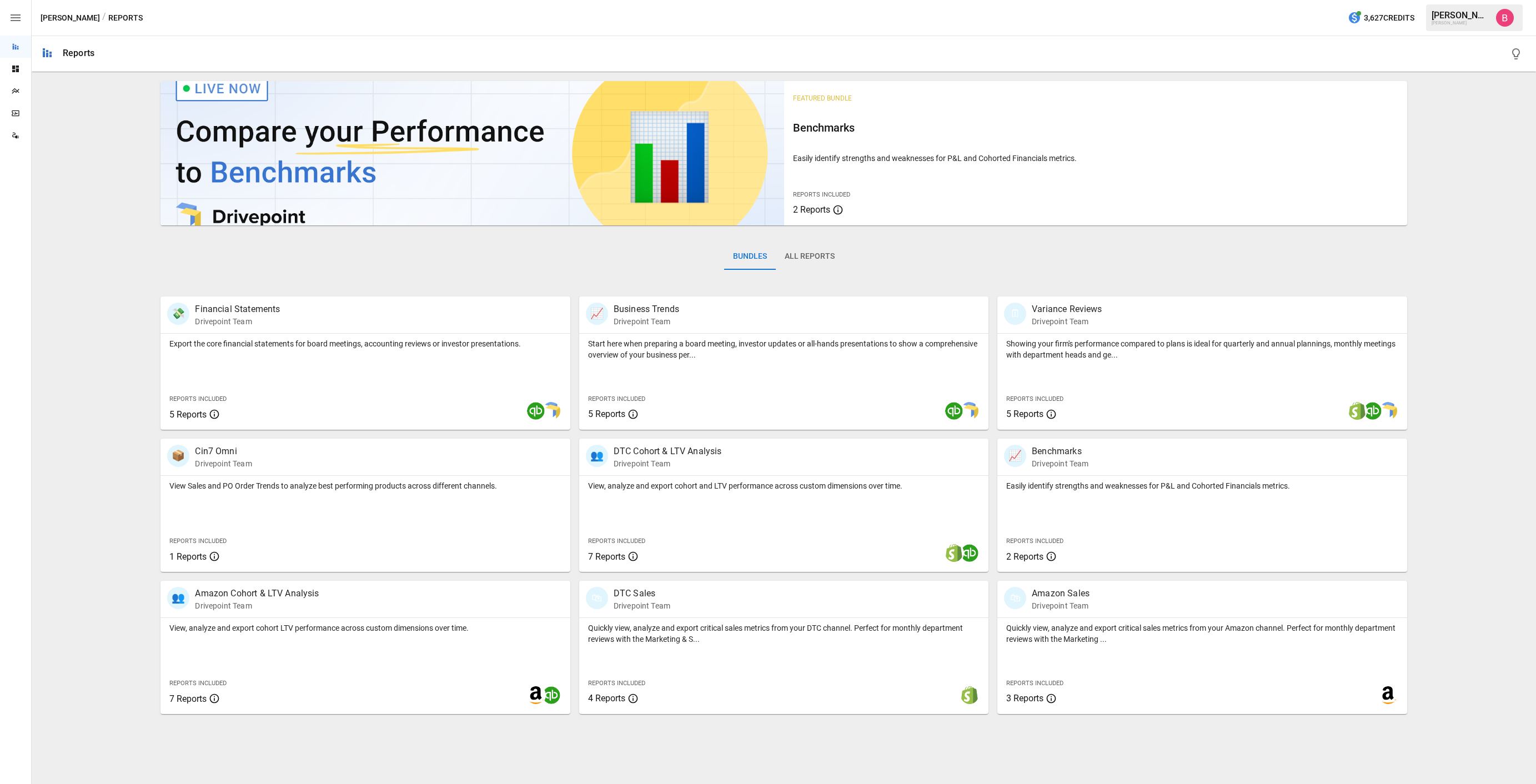
click at [1460, 29] on div "[PERSON_NAME]" at bounding box center [1474, 18] width 97 height 26
click at [1458, 21] on div "[PERSON_NAME]" at bounding box center [1460, 23] width 57 height 5
click at [1502, 18] on img "Benny Fellows" at bounding box center [1505, 18] width 18 height 18
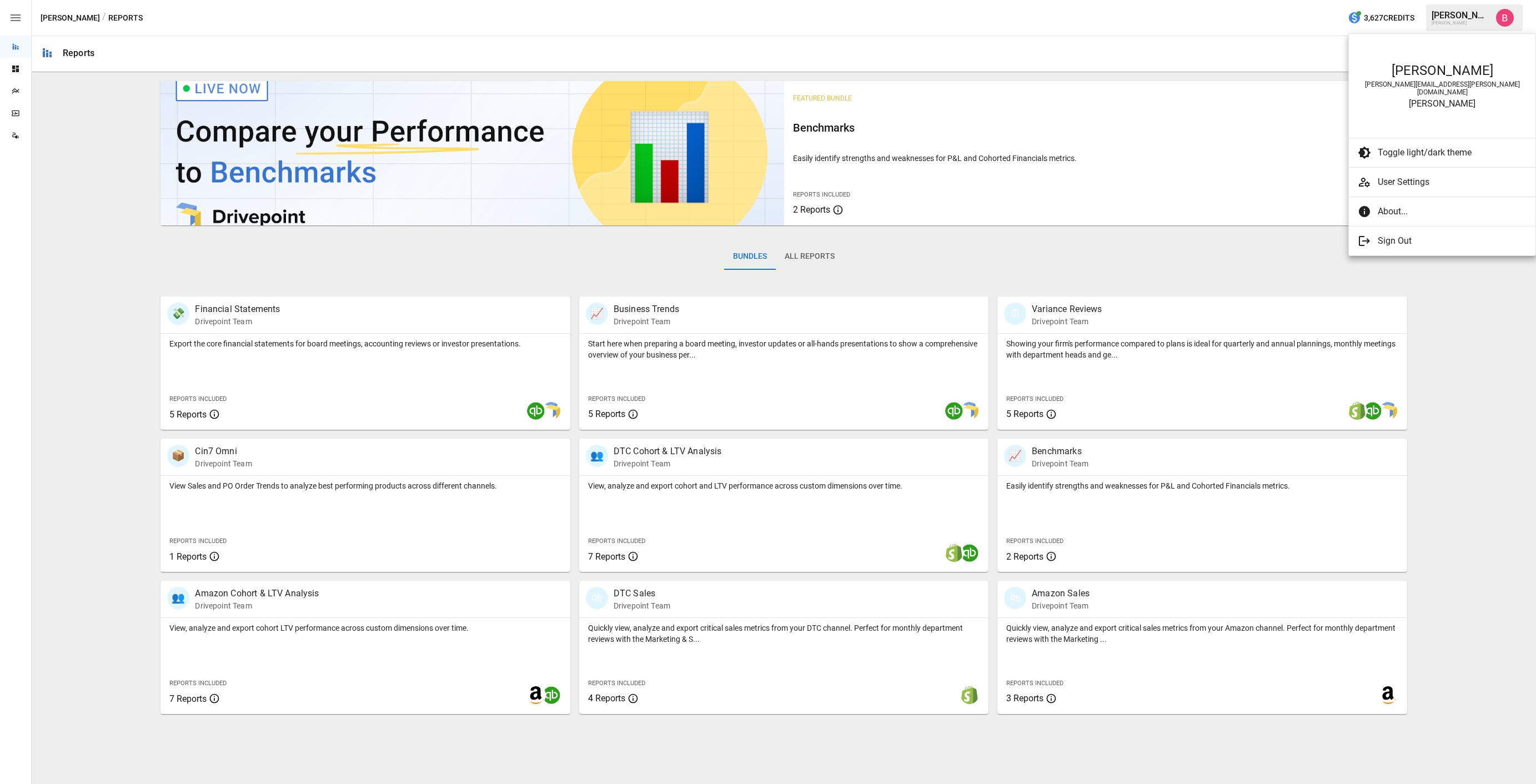
click at [1396, 179] on span "User Settings" at bounding box center [1451, 182] width 148 height 14
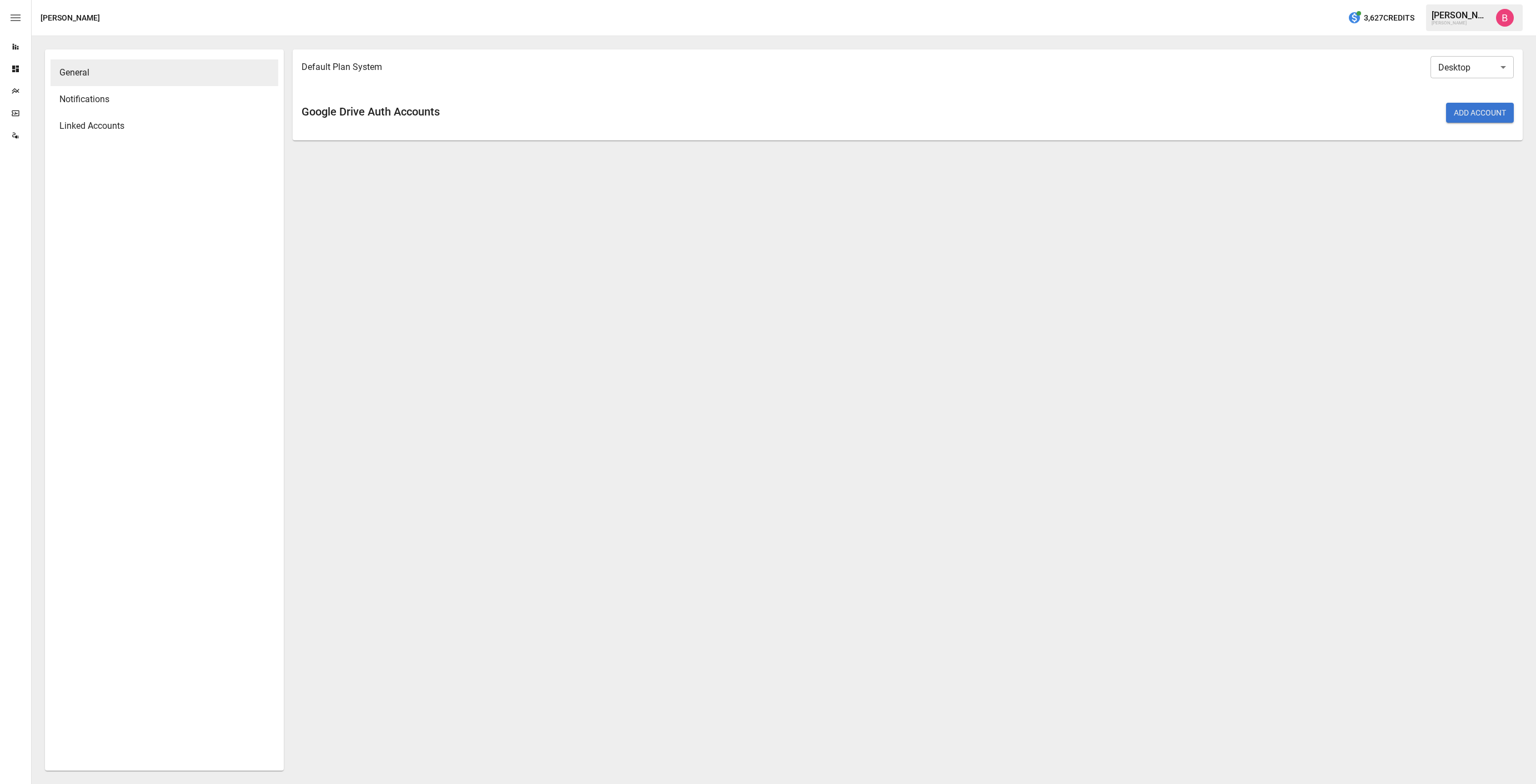
click at [1473, 0] on body "Reports Dashboards Plans SmartModel ™ Data Sources [PERSON_NAME] 3,627 Credits …" at bounding box center [768, 0] width 1536 height 0
click at [1304, 203] on div at bounding box center [768, 392] width 1536 height 784
click at [1478, 0] on body "Reports Dashboards Plans SmartModel ™ Data Sources [PERSON_NAME] 3,627 Credits …" at bounding box center [768, 0] width 1536 height 0
click at [1487, 124] on li "Browser" at bounding box center [1471, 128] width 83 height 18
type input "*******"
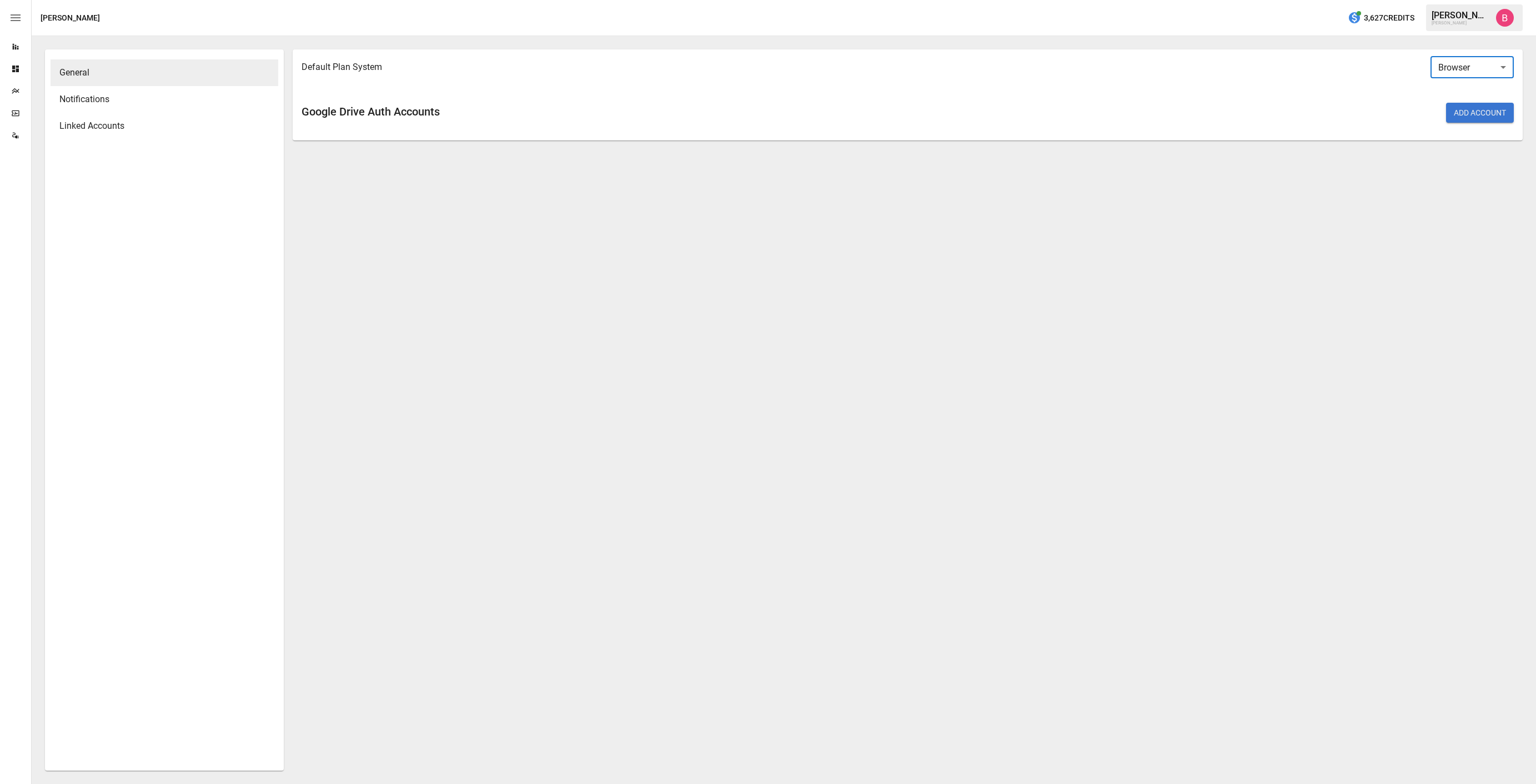
click at [1372, 174] on div "Default Plan System Browser ******* ​ Google Drive Auth Accounts Add Account" at bounding box center [907, 410] width 1230 height 721
click at [15, 66] on icon "Dashboards" at bounding box center [15, 69] width 9 height 9
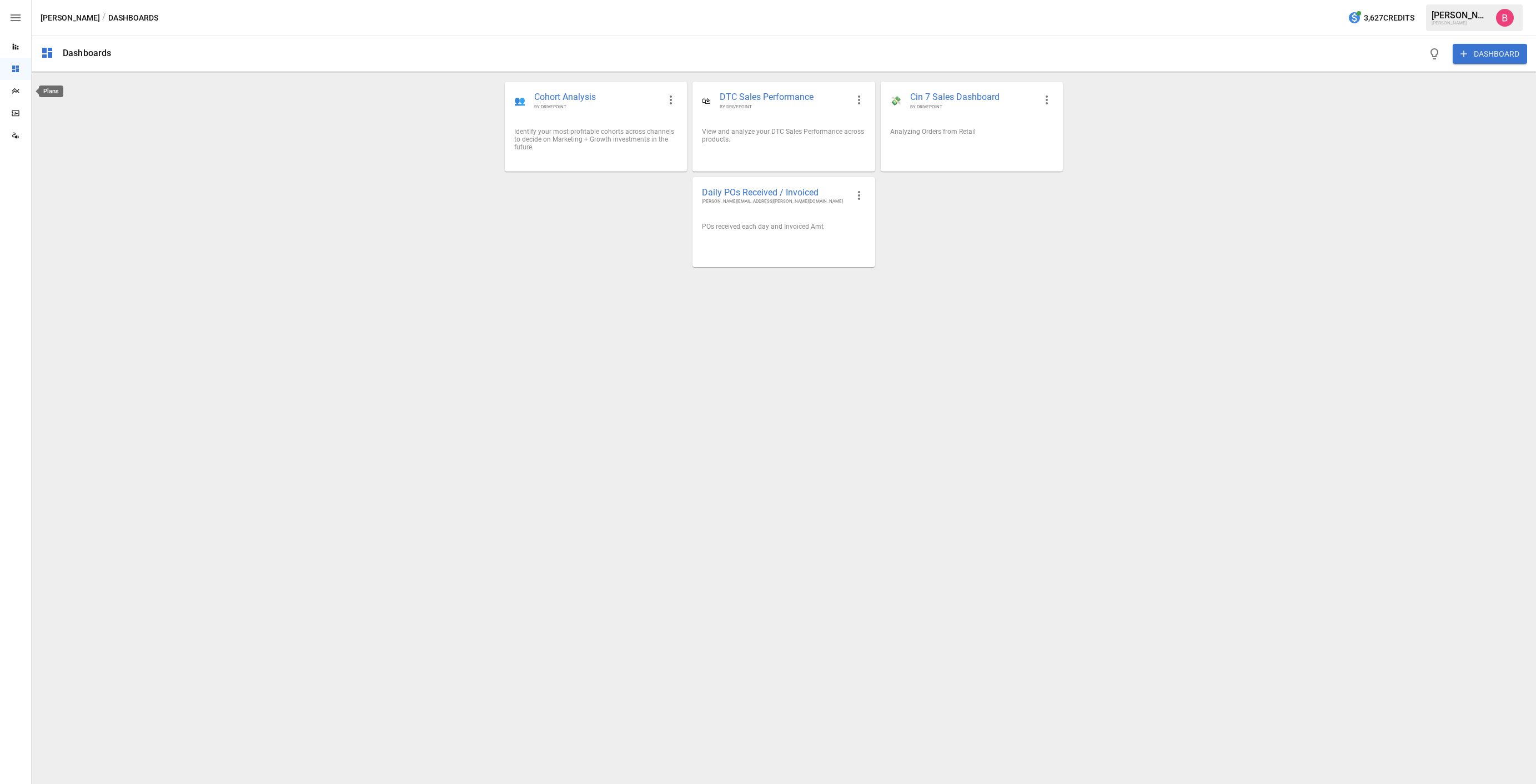
click at [18, 92] on icon "Plans" at bounding box center [15, 91] width 7 height 6
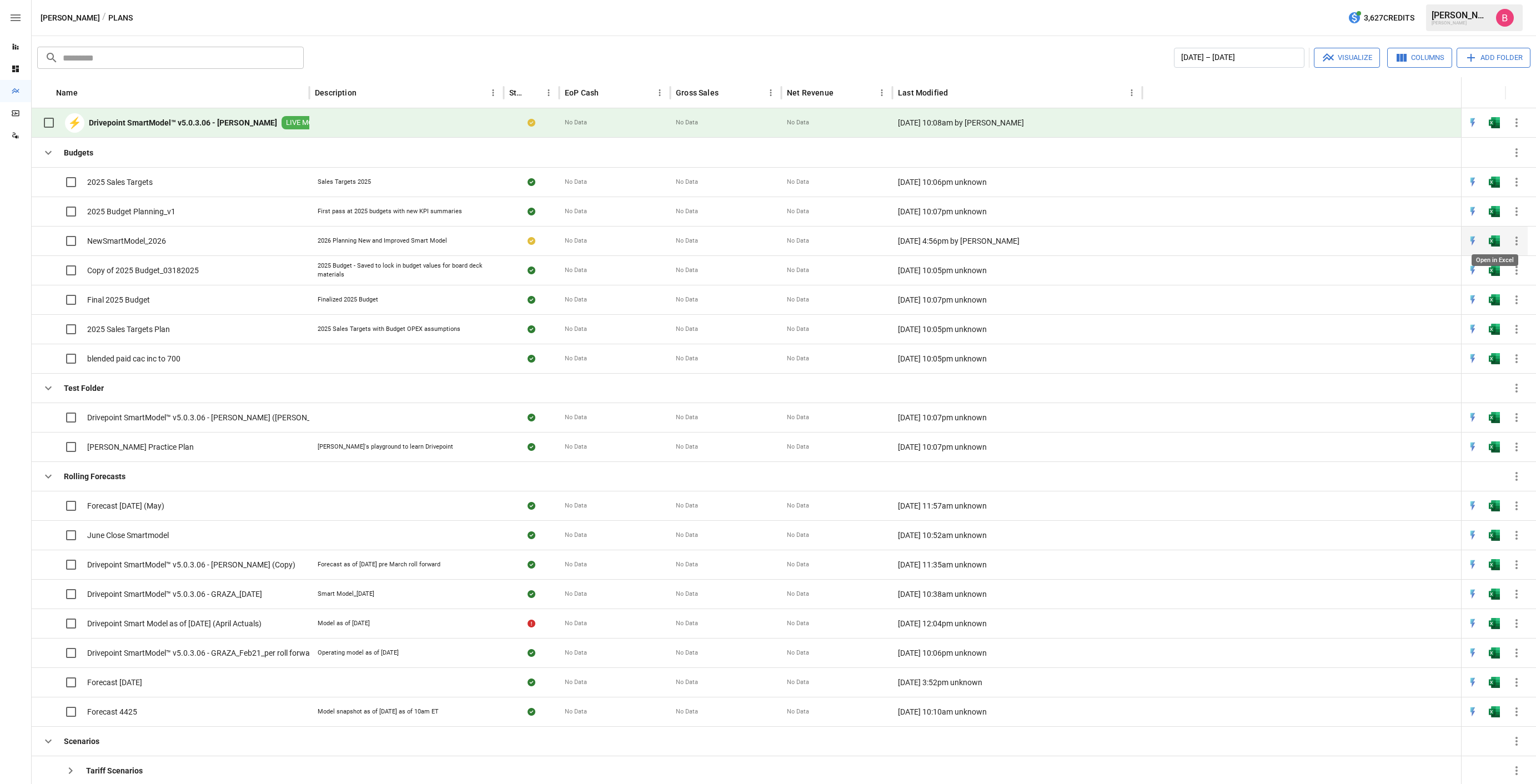
click at [1492, 242] on img "Open in Excel" at bounding box center [1495, 241] width 11 height 11
